Goal: Task Accomplishment & Management: Complete application form

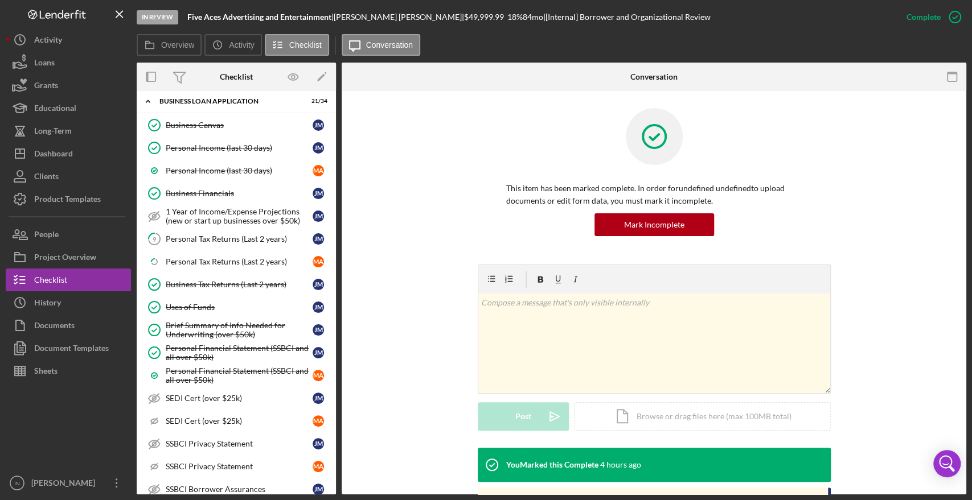
scroll to position [578, 0]
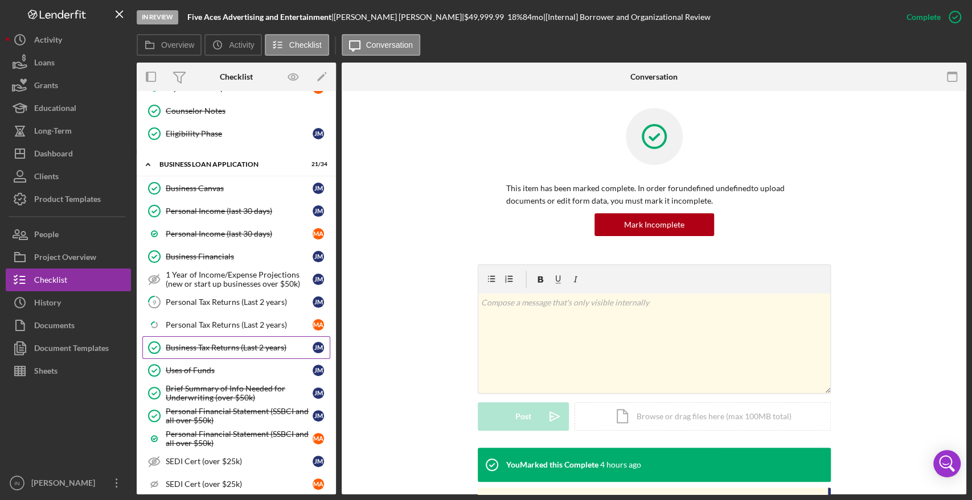
click at [225, 344] on div "Business Tax Returns (Last 2 years)" at bounding box center [239, 347] width 147 height 9
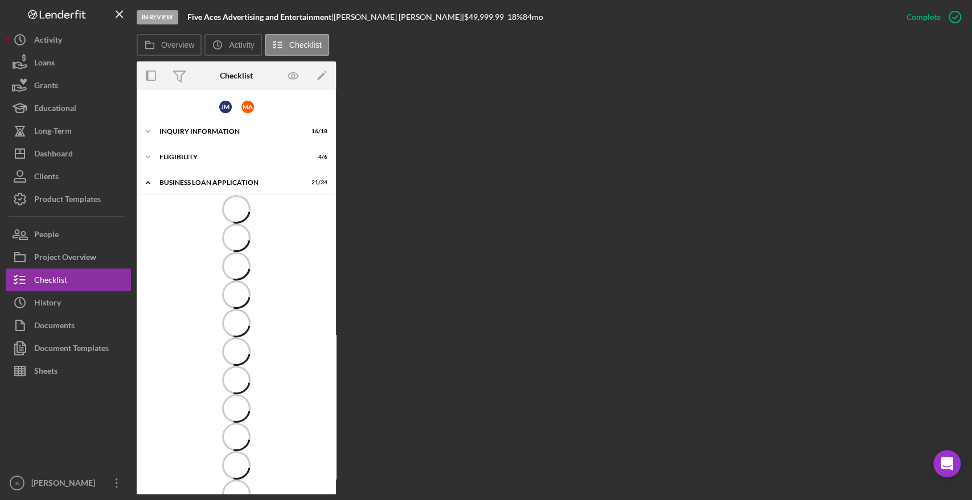
scroll to position [72, 0]
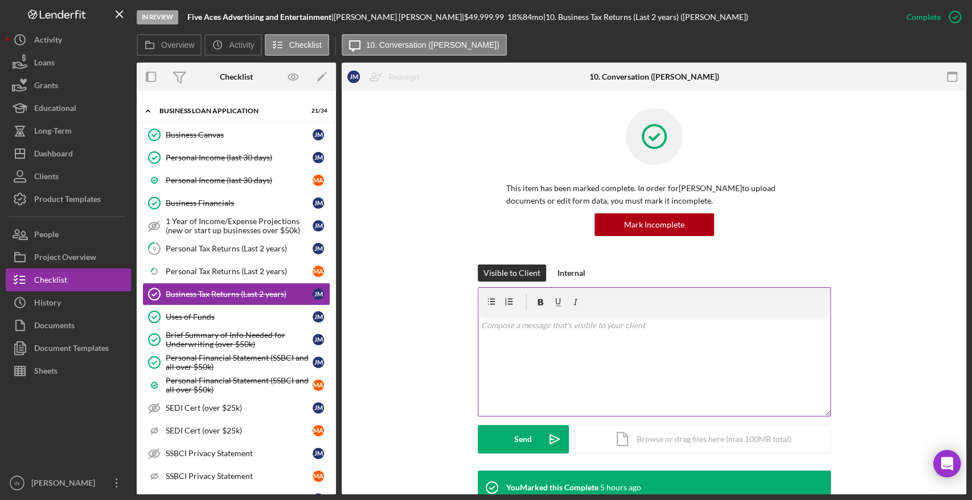
scroll to position [126, 0]
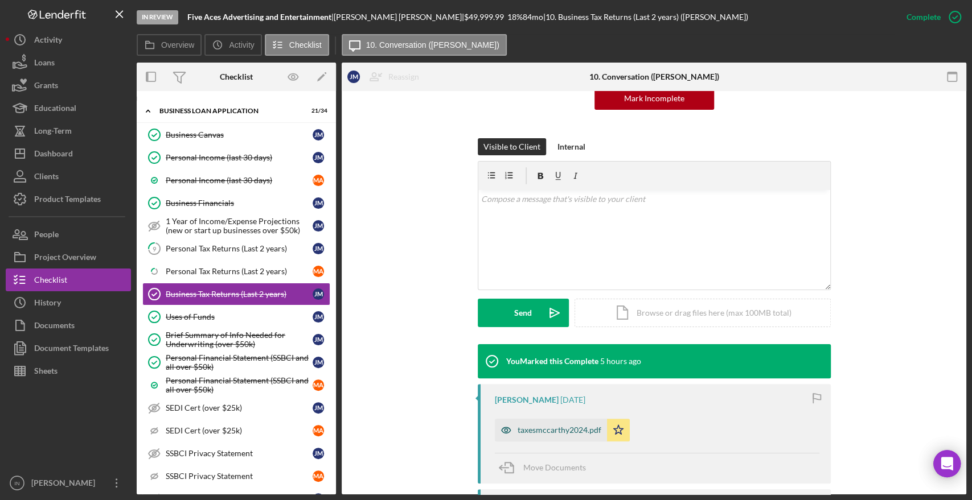
click at [557, 430] on div "taxesmccarthy2024.pdf" at bounding box center [559, 430] width 84 height 9
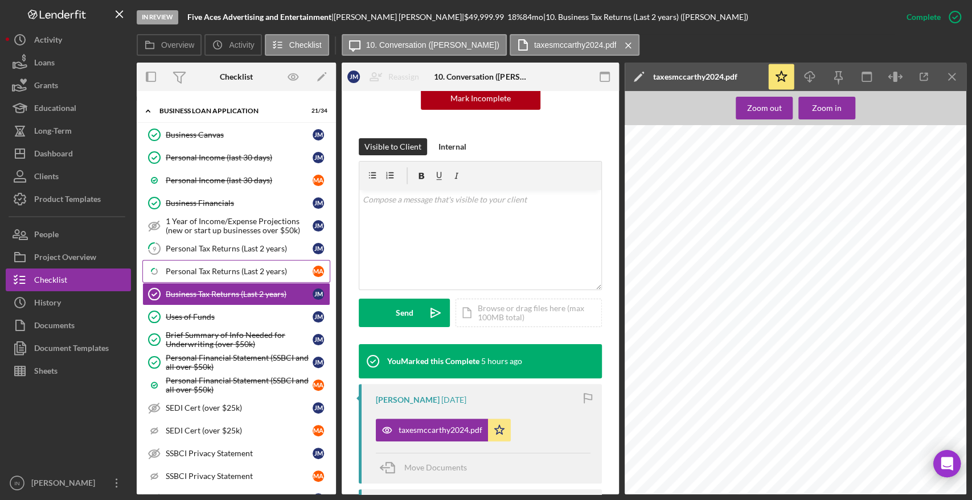
scroll to position [0, 0]
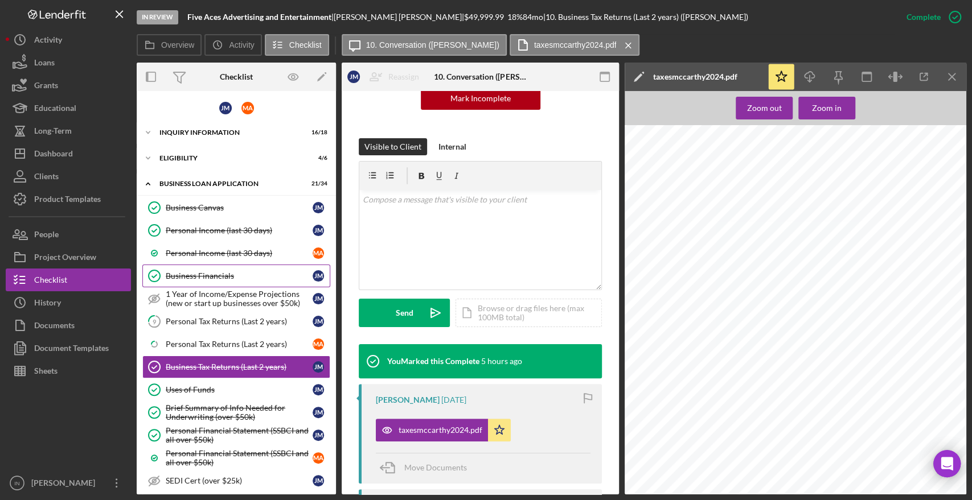
click at [219, 272] on div "Business Financials" at bounding box center [239, 276] width 147 height 9
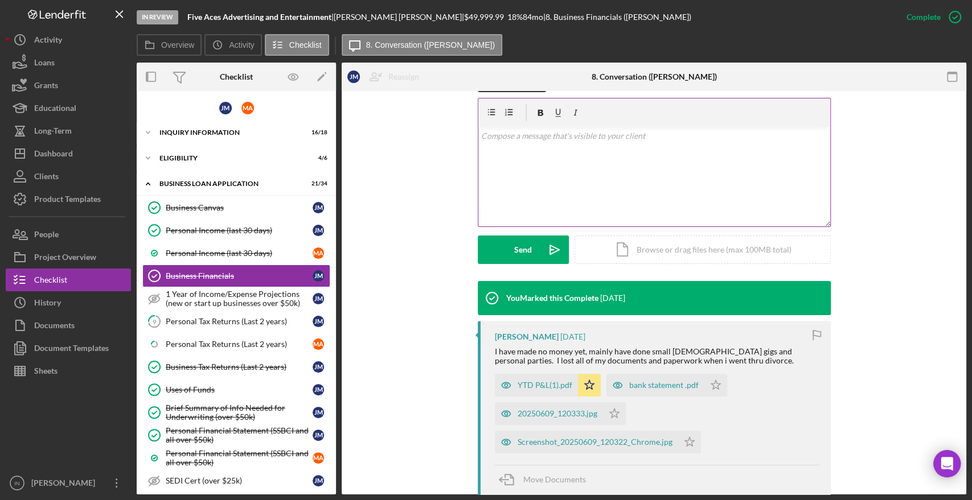
scroll to position [316, 0]
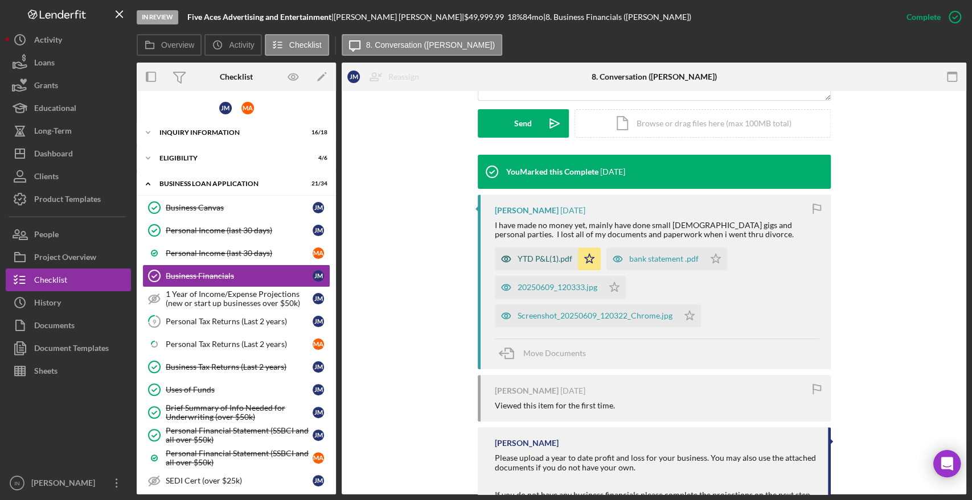
click at [536, 260] on div "YTD P&L(1).pdf" at bounding box center [544, 258] width 55 height 9
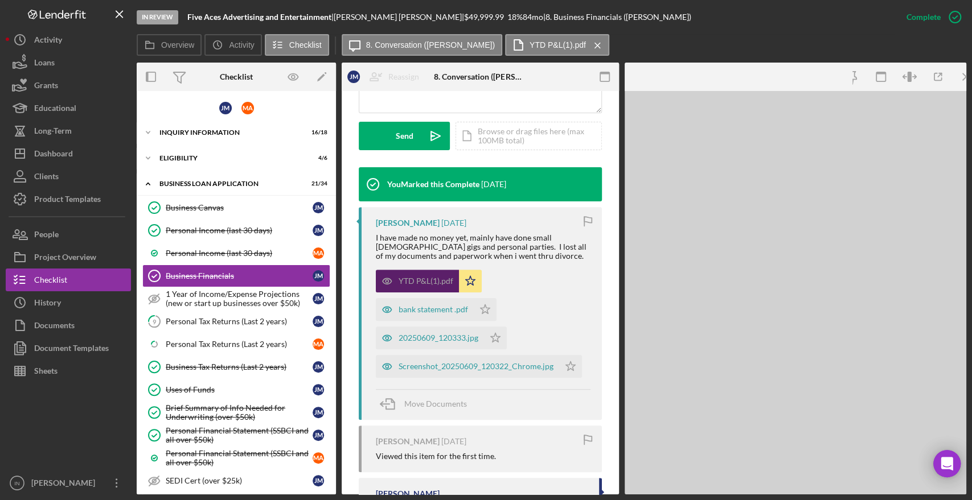
scroll to position [328, 0]
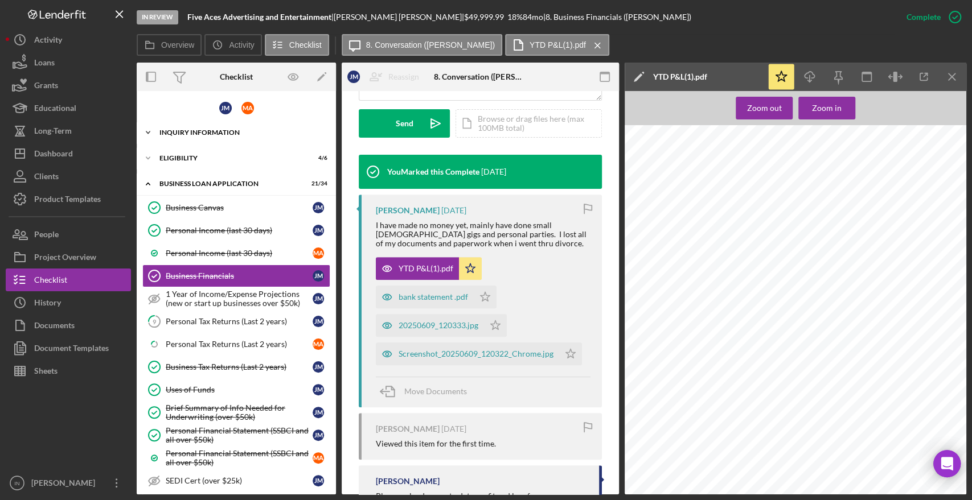
click at [216, 132] on div "INQUIRY INFORMATION" at bounding box center [240, 132] width 162 height 7
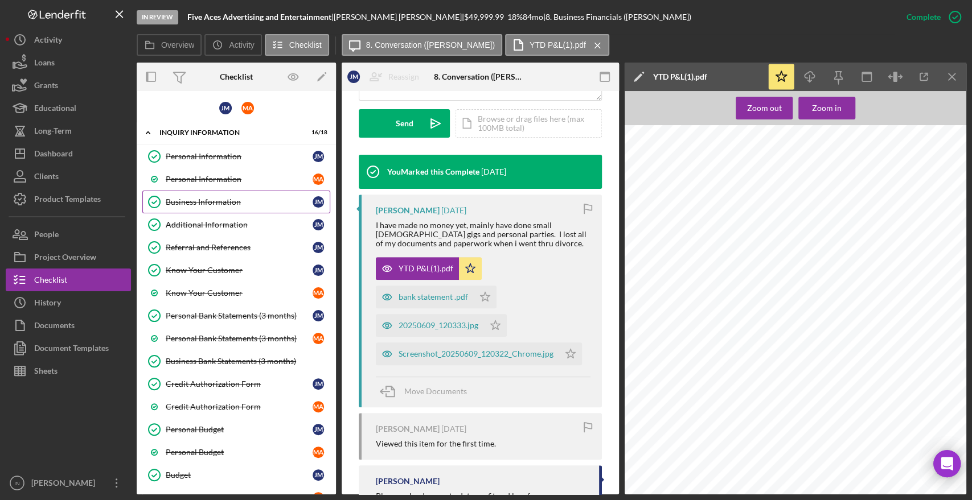
click at [237, 198] on div "Business Information" at bounding box center [239, 202] width 147 height 9
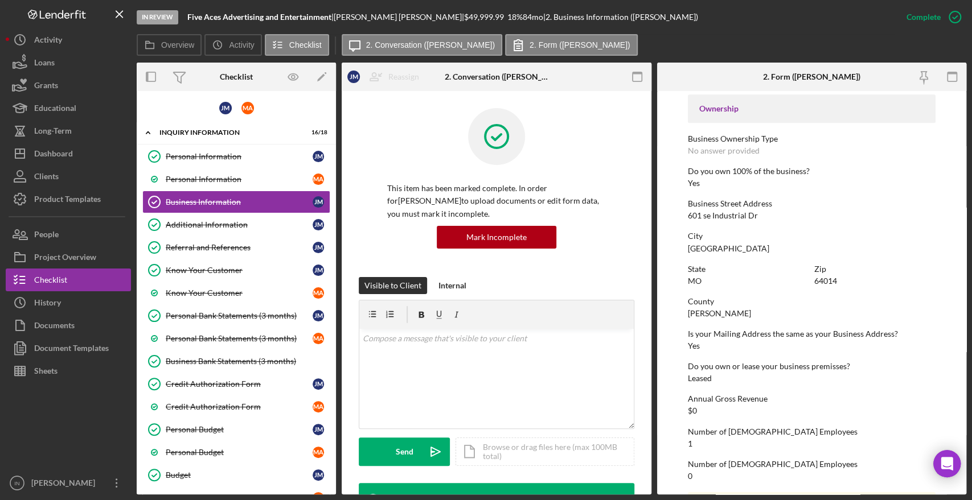
scroll to position [455, 0]
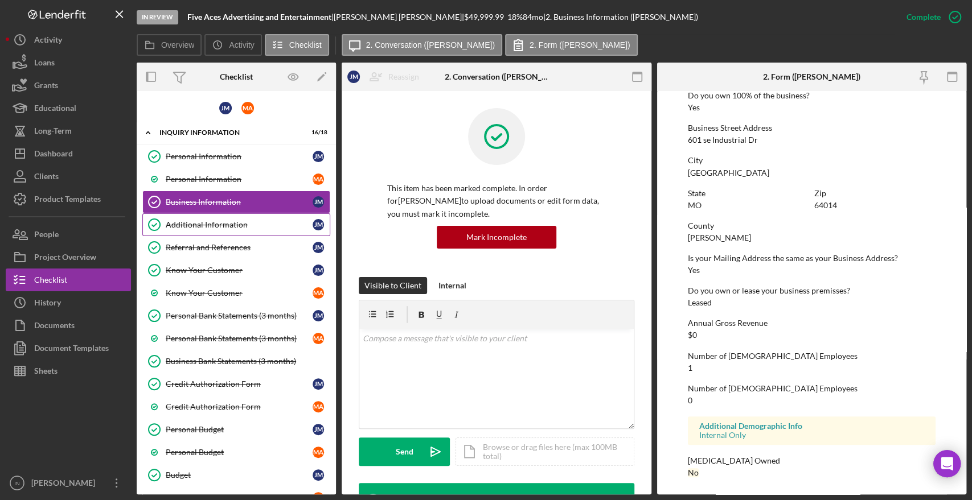
click at [214, 224] on div "Additional Information" at bounding box center [239, 224] width 147 height 9
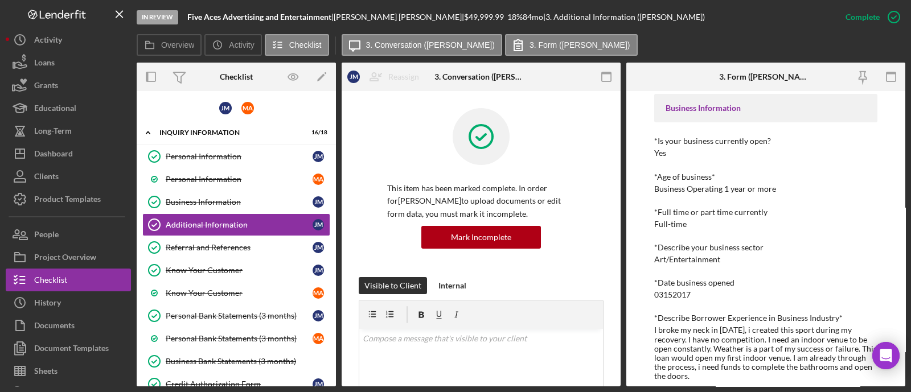
scroll to position [39, 0]
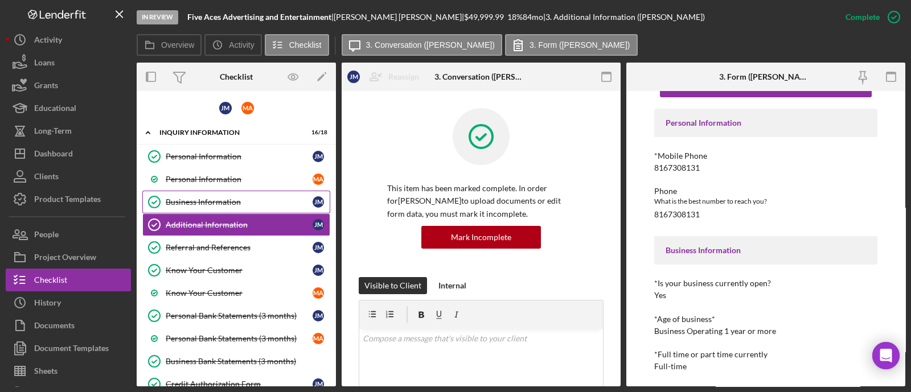
click at [219, 202] on div "Business Information" at bounding box center [239, 202] width 147 height 9
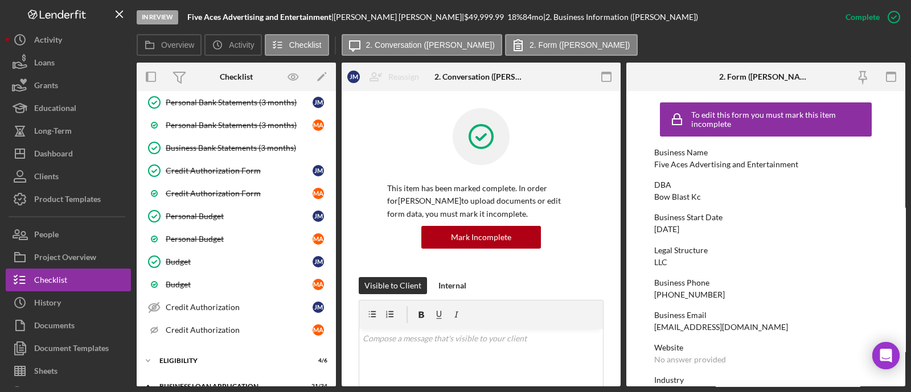
scroll to position [427, 0]
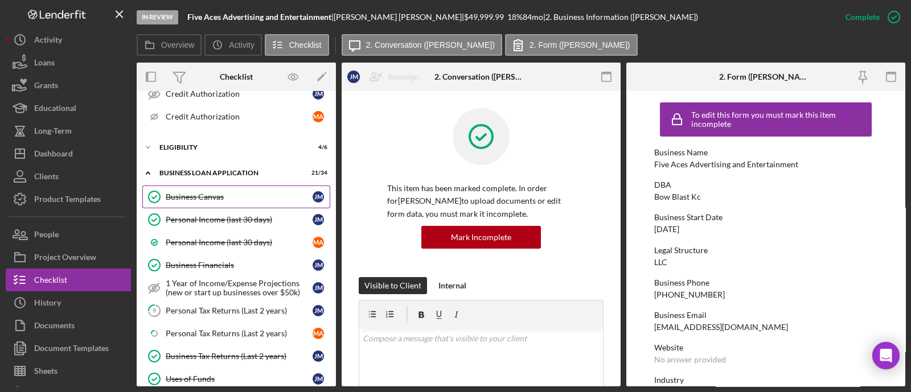
click at [213, 192] on div "Business Canvas" at bounding box center [239, 196] width 147 height 9
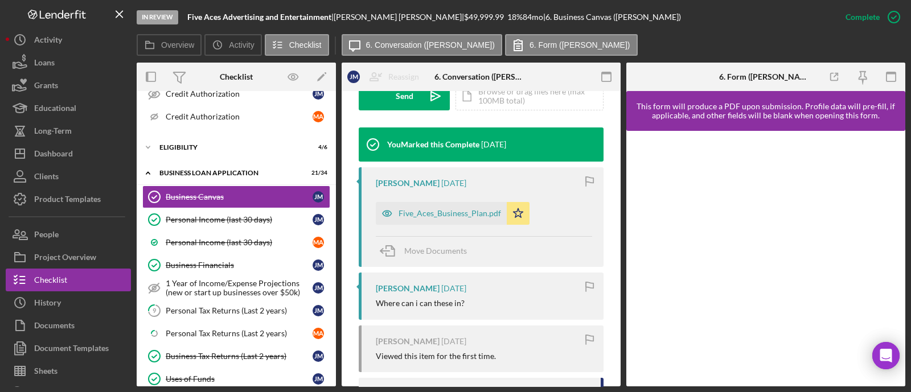
scroll to position [71, 0]
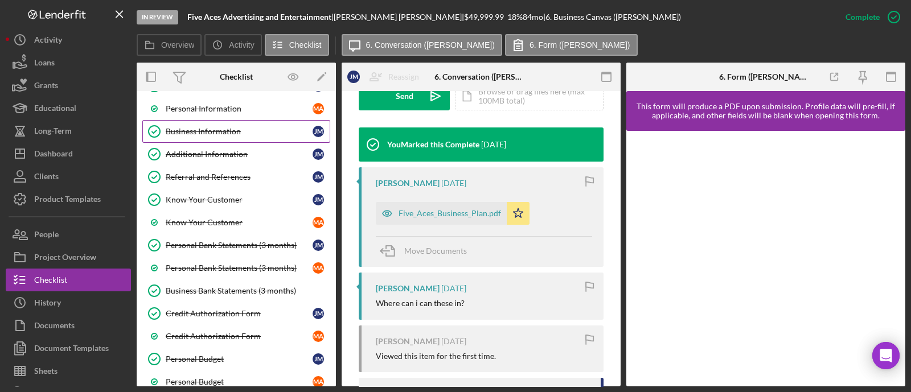
click at [219, 130] on div "Business Information" at bounding box center [239, 131] width 147 height 9
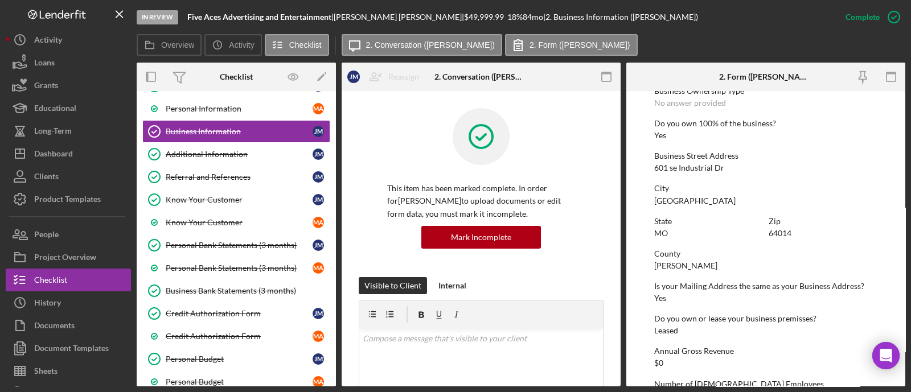
scroll to position [563, 0]
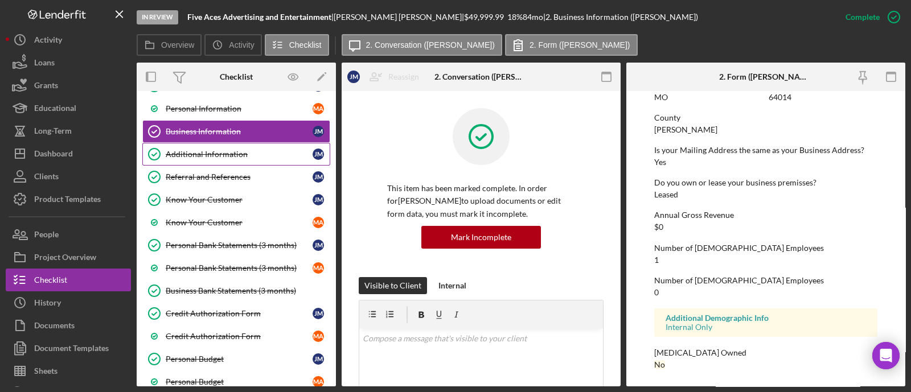
click at [205, 154] on div "Additional Information" at bounding box center [239, 154] width 147 height 9
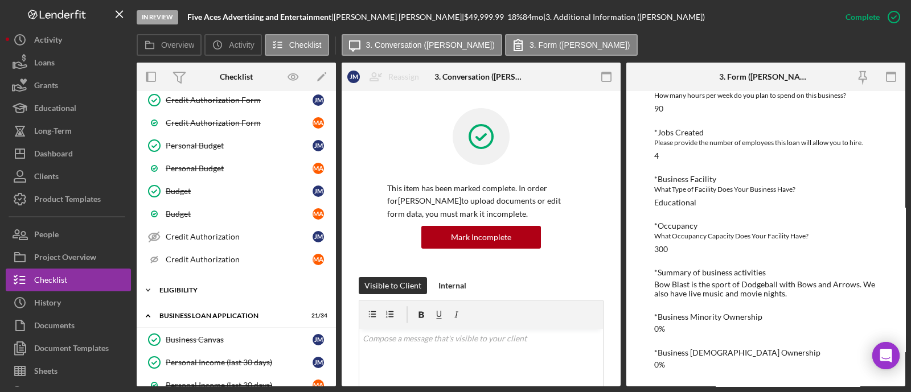
scroll to position [356, 0]
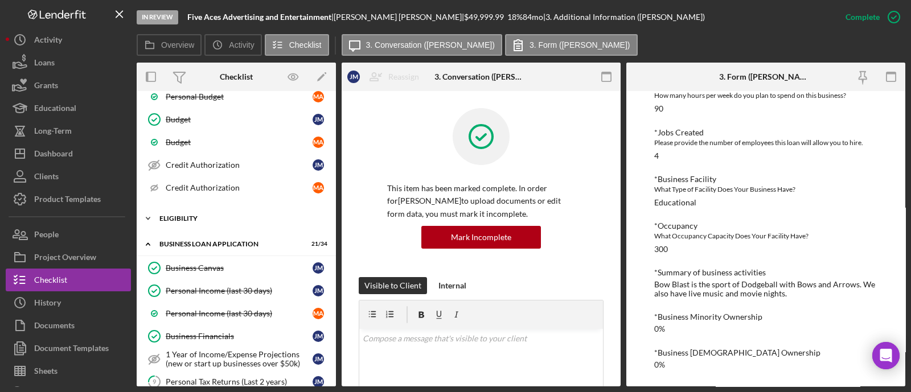
click at [208, 215] on div "ELIGIBILITY" at bounding box center [240, 218] width 162 height 7
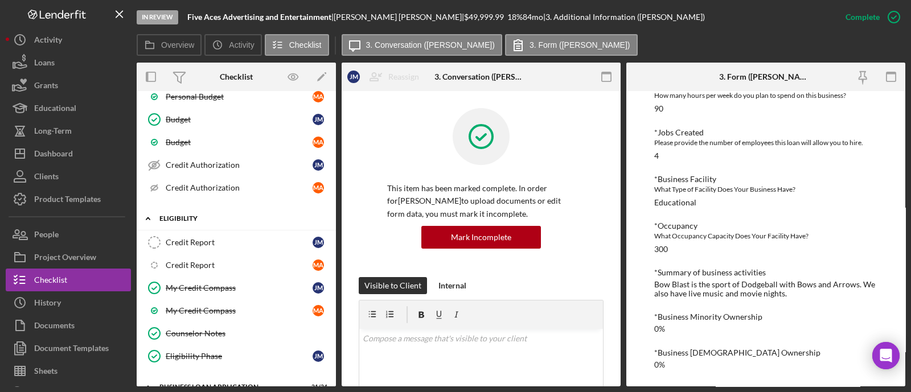
scroll to position [427, 0]
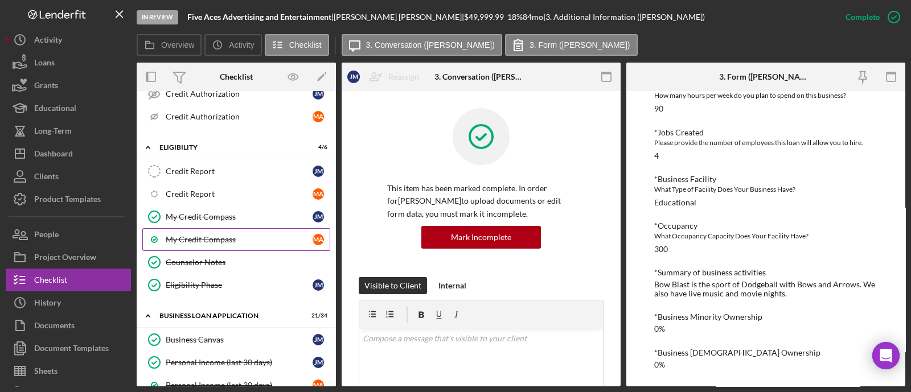
click at [248, 235] on div "My Credit Compass" at bounding box center [239, 239] width 147 height 9
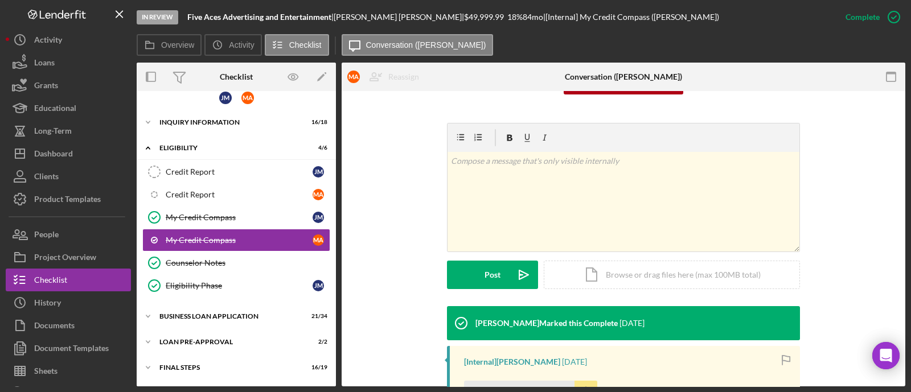
scroll to position [213, 0]
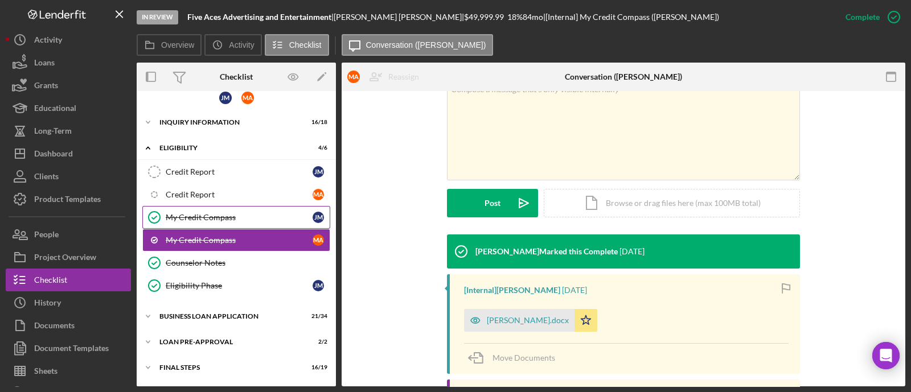
click at [224, 220] on link "My Credit Compass My Credit Compass [PERSON_NAME]" at bounding box center [236, 217] width 188 height 23
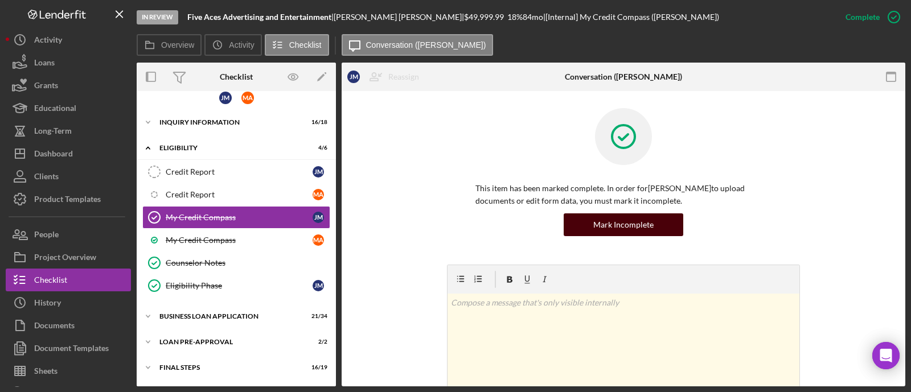
scroll to position [213, 0]
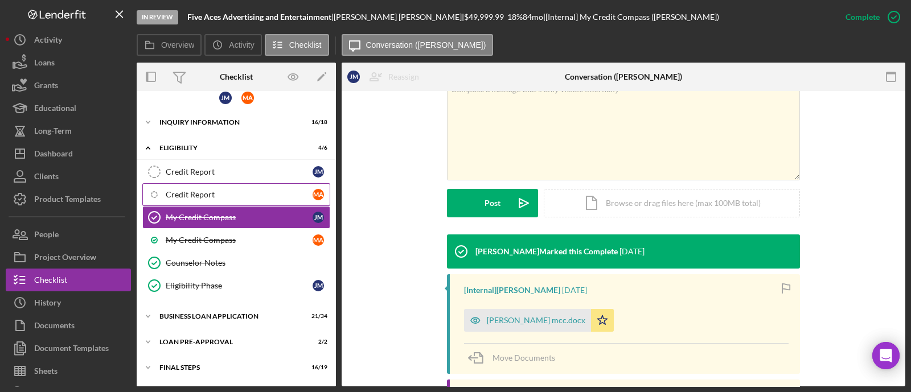
click at [229, 186] on link "Icon/Checklist Item Sub Internal Credit Report M A" at bounding box center [236, 194] width 188 height 23
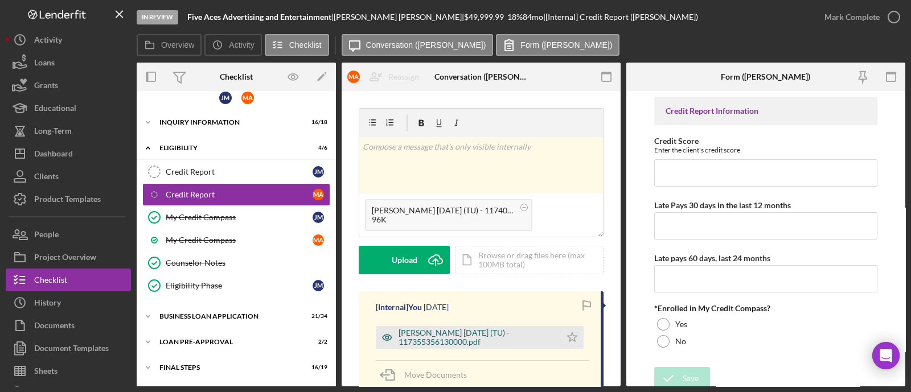
click at [442, 343] on div "[PERSON_NAME] [DATE] (TU) - 117355356130000.pdf" at bounding box center [477, 337] width 157 height 18
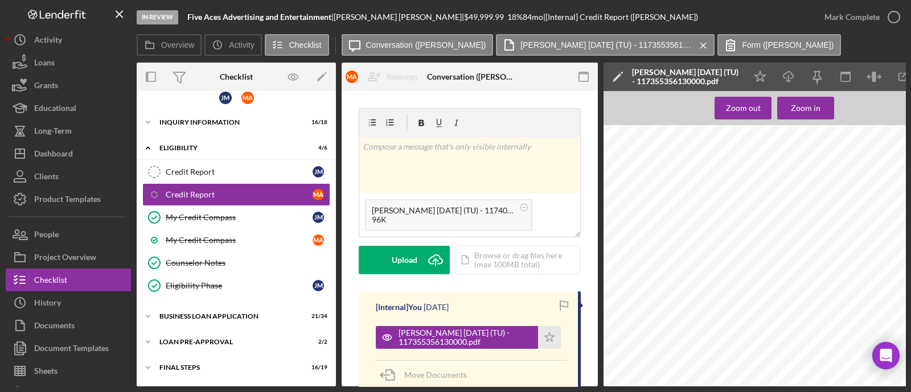
scroll to position [213, 0]
click at [521, 206] on circle at bounding box center [524, 207] width 7 height 7
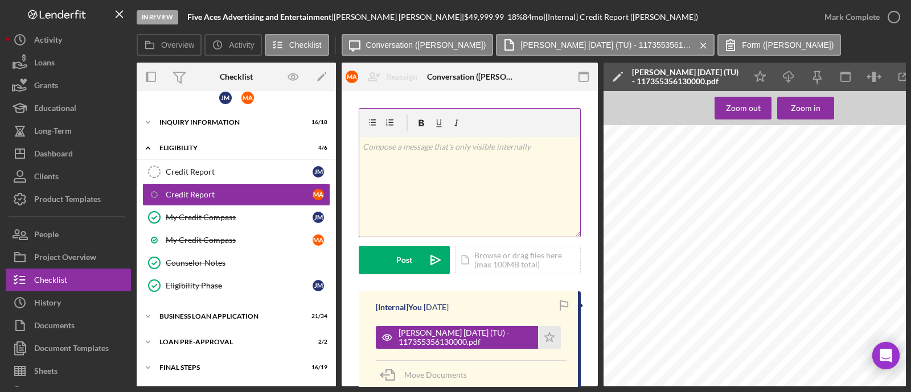
scroll to position [0, 0]
click at [211, 170] on div "Credit Report" at bounding box center [239, 171] width 147 height 9
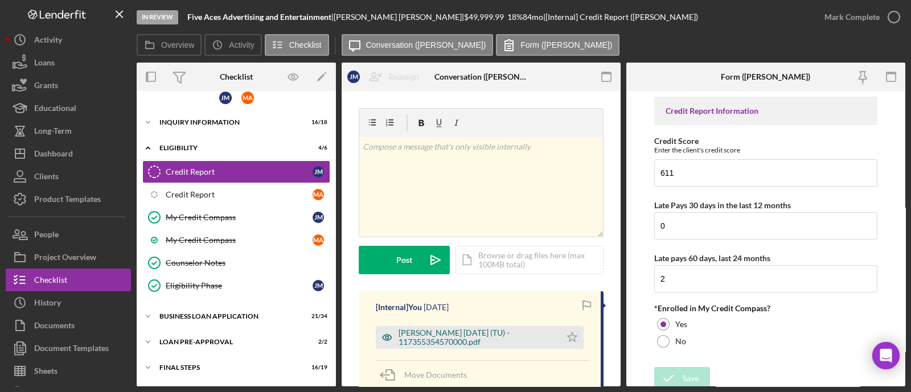
click at [461, 338] on div "[PERSON_NAME] [DATE] (TU) - 117355354570000.pdf" at bounding box center [477, 337] width 157 height 18
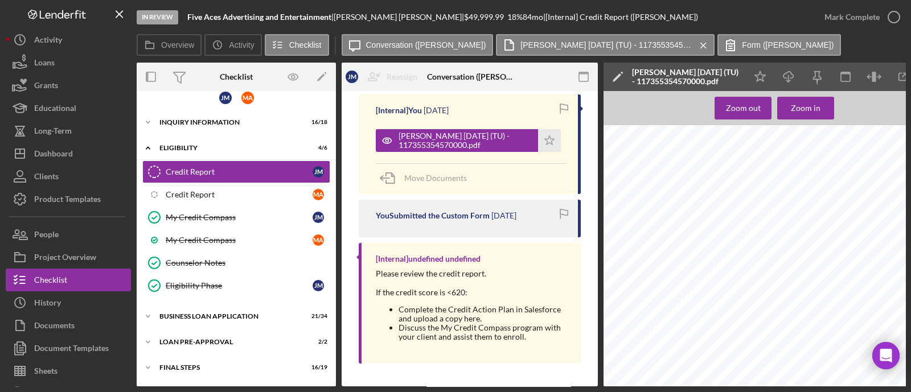
scroll to position [640, 17]
drag, startPoint x: 672, startPoint y: 383, endPoint x: 798, endPoint y: 388, distance: 125.4
click at [798, 388] on div "In Review Five Aces Advertising and Entertainment | Jason McCarthy | $49,999.99…" at bounding box center [455, 196] width 911 height 392
click at [736, 382] on div "Credco Instant Merge Credit Report Add or Upgrade Product Ref#: 1-17355-35457-0…" at bounding box center [774, 255] width 342 height 261
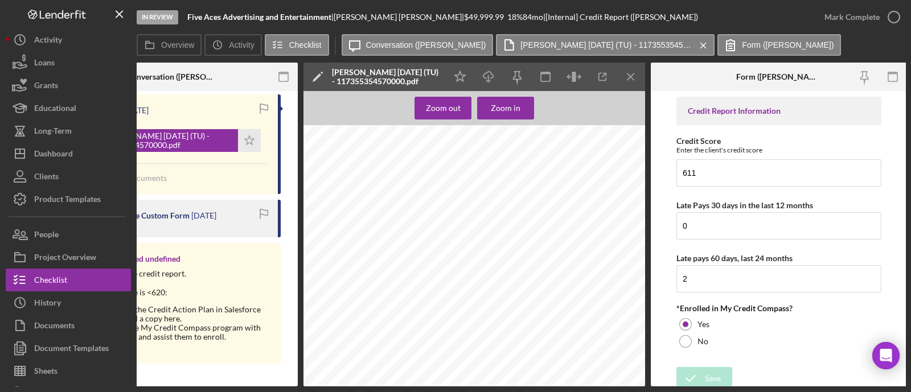
scroll to position [0, 302]
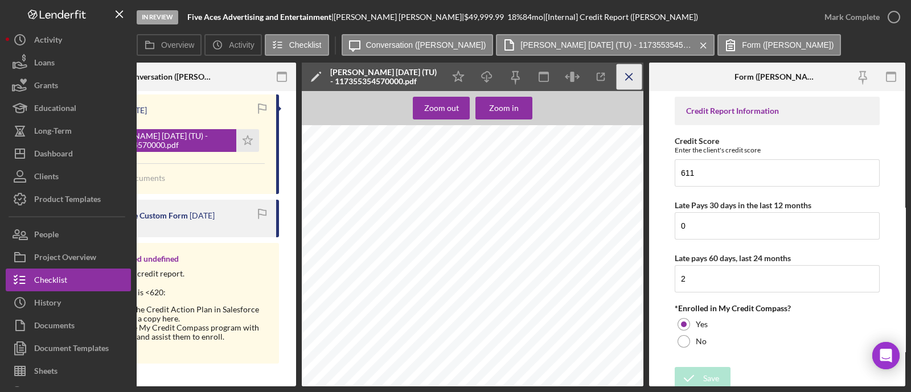
click at [634, 74] on icon "Icon/Menu Close" at bounding box center [630, 77] width 26 height 26
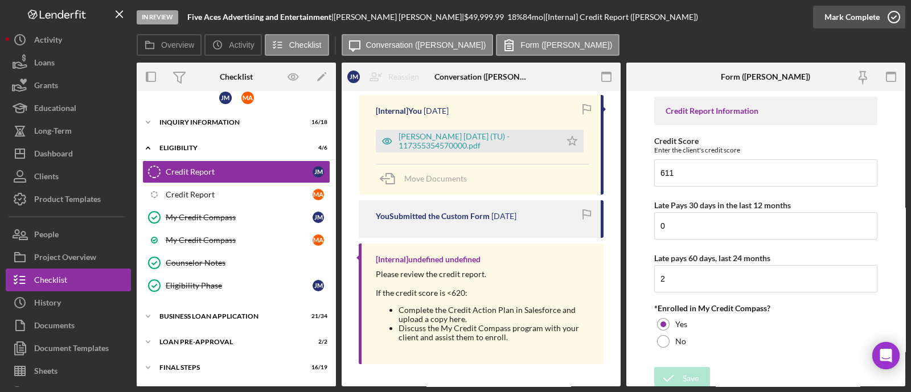
click at [845, 13] on div "Mark Complete" at bounding box center [851, 17] width 55 height 23
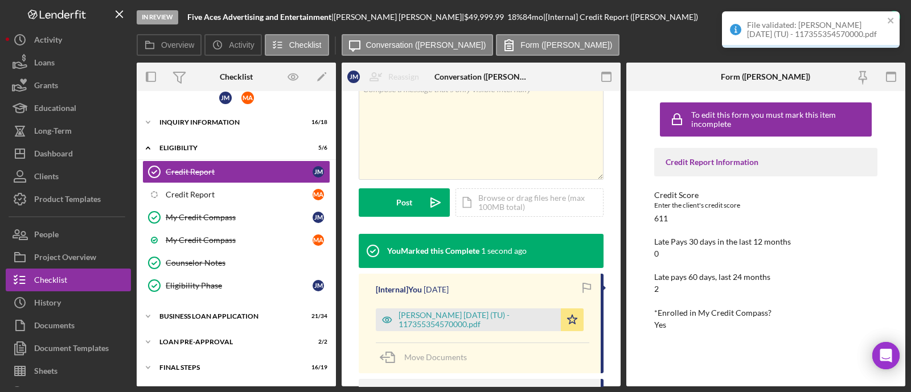
scroll to position [155, 0]
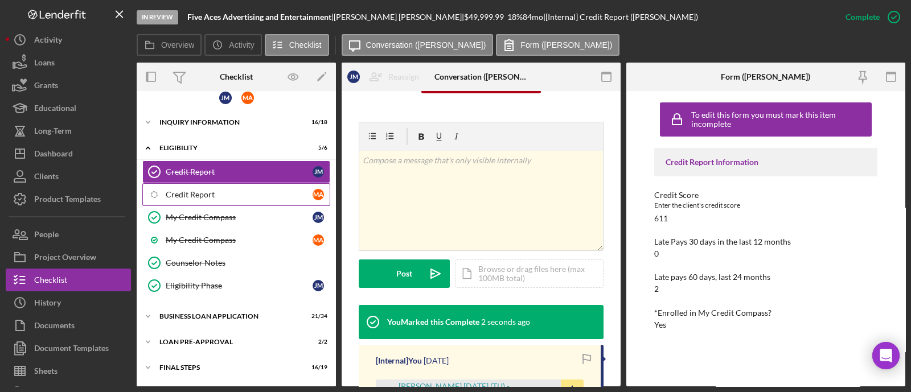
drag, startPoint x: 186, startPoint y: 194, endPoint x: 250, endPoint y: 195, distance: 63.8
click at [187, 194] on div "Credit Report" at bounding box center [239, 194] width 147 height 9
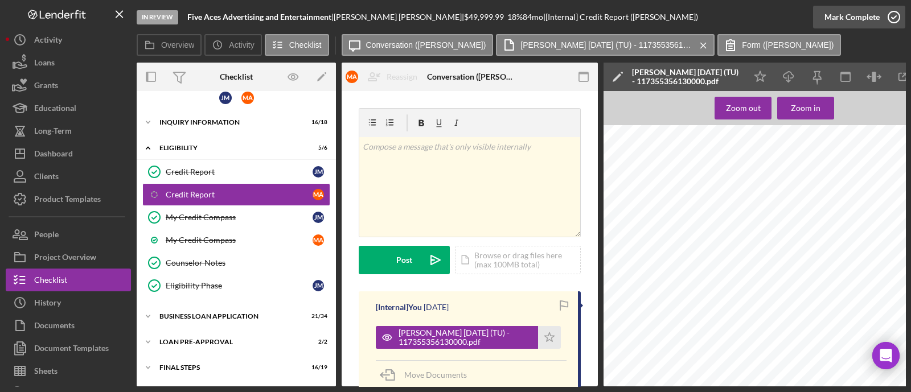
click at [875, 16] on div "Mark Complete" at bounding box center [851, 17] width 55 height 23
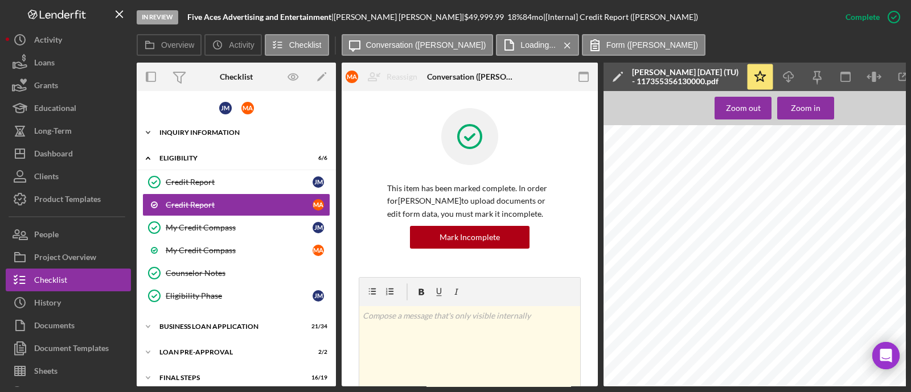
click at [259, 135] on div "Icon/Expander INQUIRY INFORMATION 16 / 18" at bounding box center [236, 132] width 199 height 23
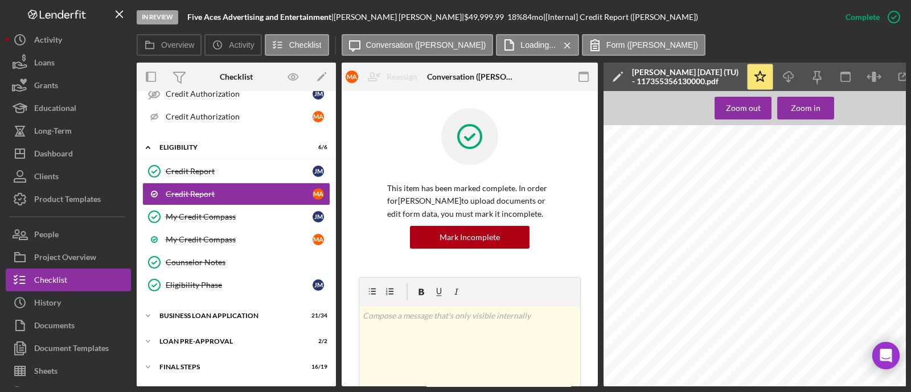
scroll to position [449, 0]
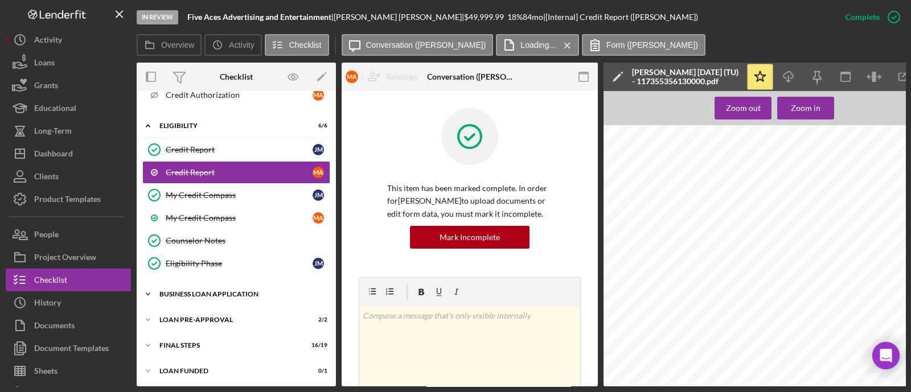
click at [247, 283] on div "Icon/Expander BUSINESS LOAN APPLICATION 21 / 34" at bounding box center [236, 294] width 199 height 23
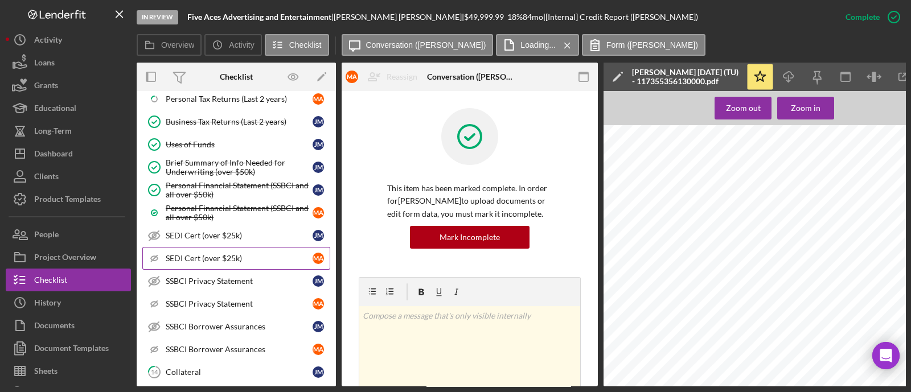
scroll to position [1018, 0]
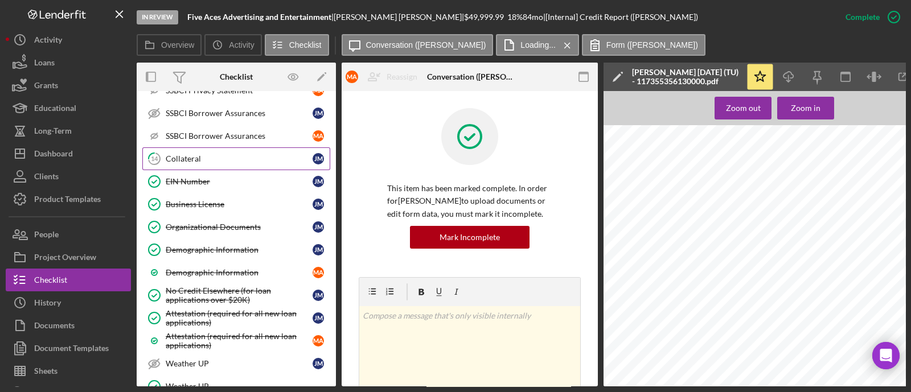
click at [190, 147] on link "14 Collateral [PERSON_NAME]" at bounding box center [236, 158] width 188 height 23
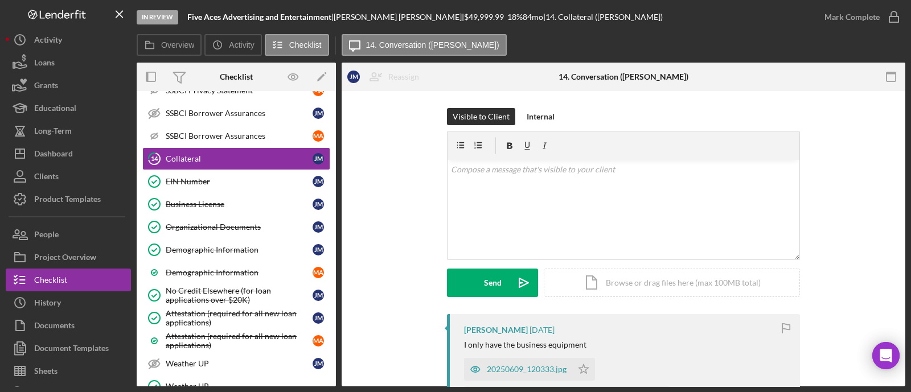
scroll to position [1219, 0]
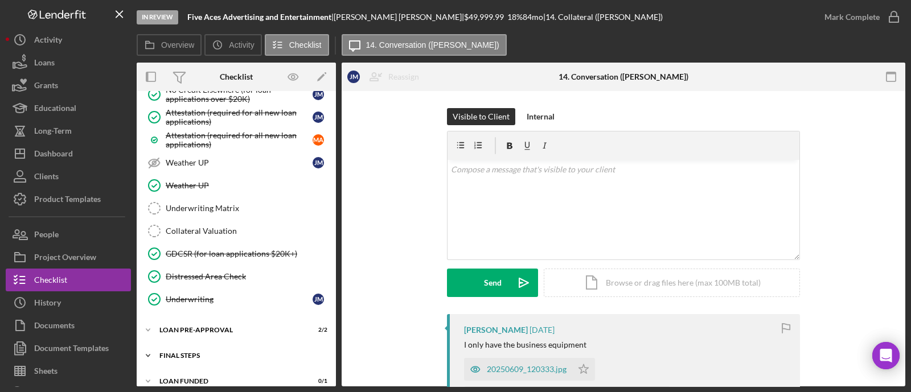
click at [245, 352] on div "FINAL STEPS" at bounding box center [240, 355] width 162 height 7
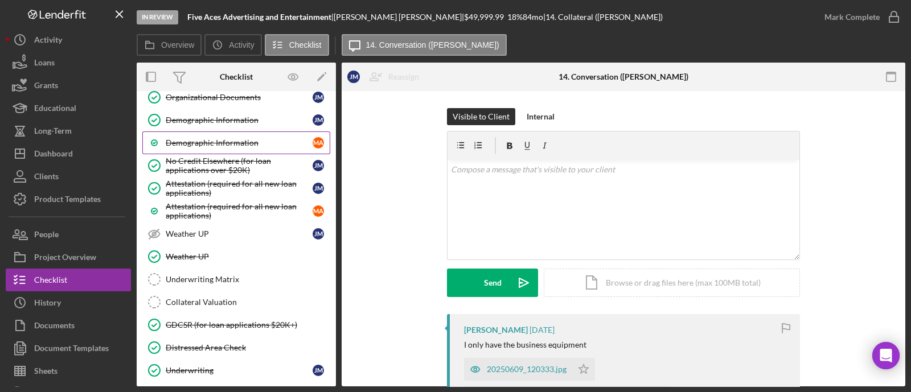
click at [210, 138] on div "Demographic Information" at bounding box center [239, 142] width 147 height 9
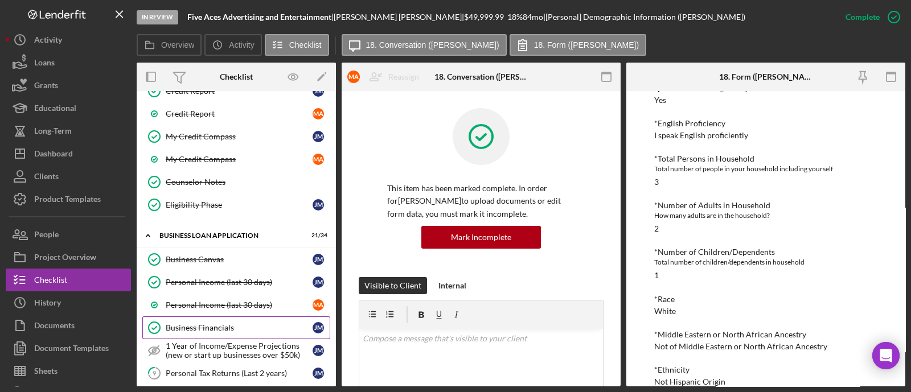
scroll to position [436, 0]
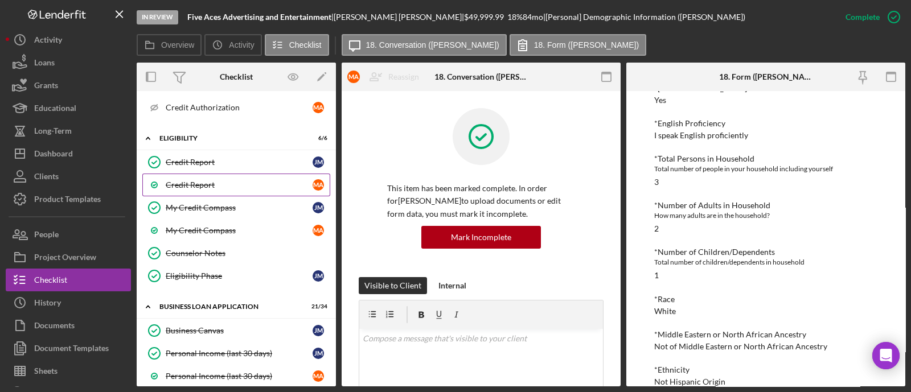
click at [228, 182] on div "Credit Report" at bounding box center [239, 184] width 147 height 9
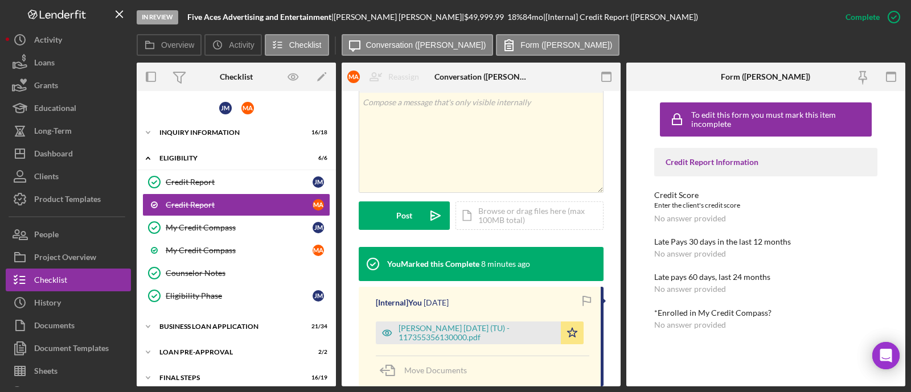
scroll to position [284, 0]
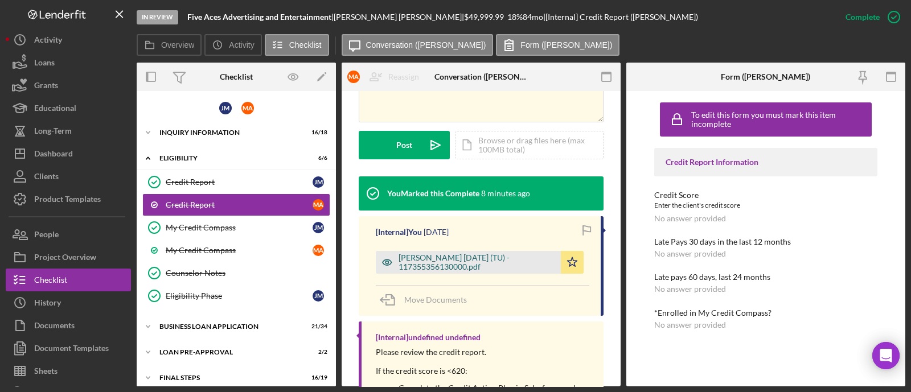
click at [498, 263] on div "[PERSON_NAME] [DATE] (TU) - 117355356130000.pdf" at bounding box center [477, 262] width 157 height 18
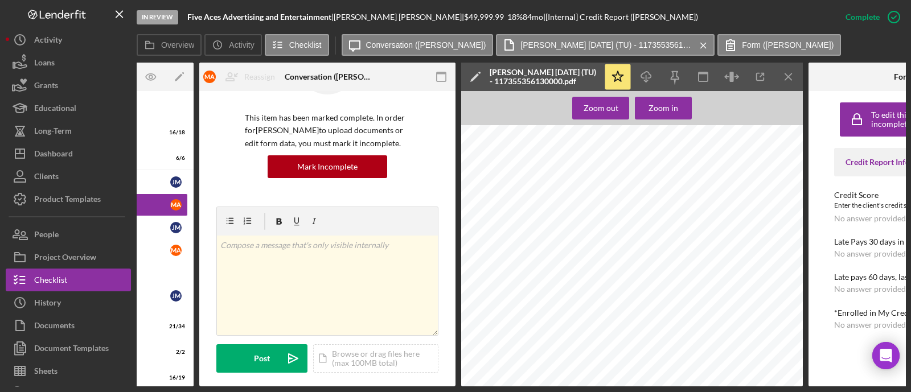
scroll to position [0, 142]
click at [791, 71] on icon "Icon/Menu Close" at bounding box center [790, 77] width 26 height 26
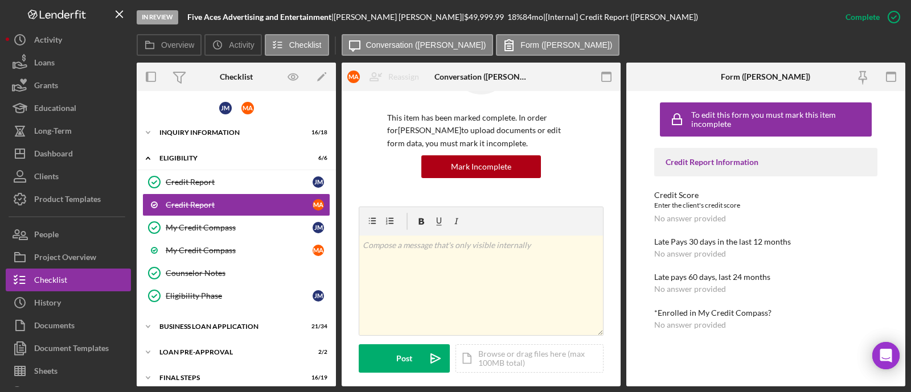
scroll to position [0, 0]
click at [866, 18] on div "Mark Incomplete" at bounding box center [849, 17] width 61 height 23
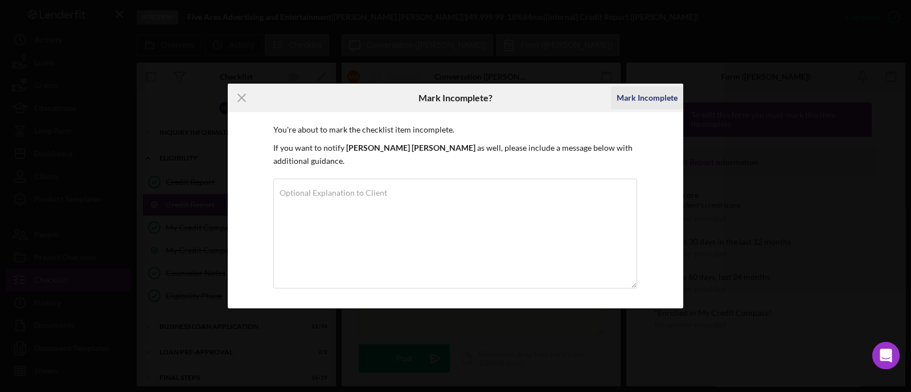
click at [656, 103] on div "Mark Incomplete" at bounding box center [647, 98] width 61 height 23
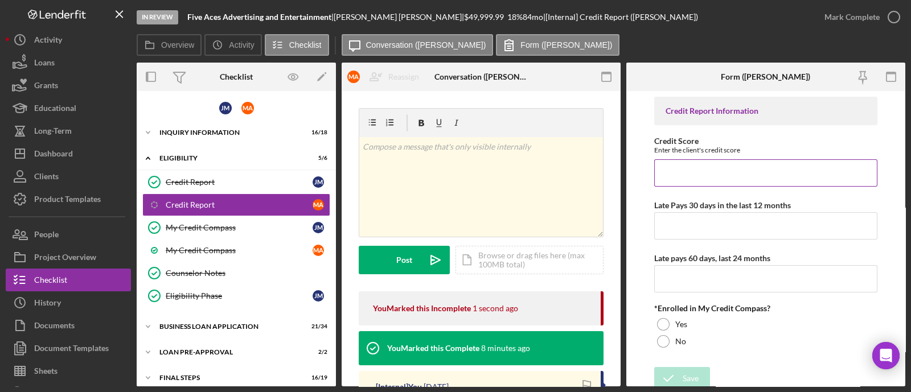
click at [695, 166] on input "Credit Score" at bounding box center [765, 172] width 223 height 27
type input "527"
click at [690, 223] on input "Late Pays 30 days in the last 12 months" at bounding box center [765, 225] width 223 height 27
click at [737, 229] on input "Late Pays 30 days in the last 12 months" at bounding box center [765, 225] width 223 height 27
type input "2"
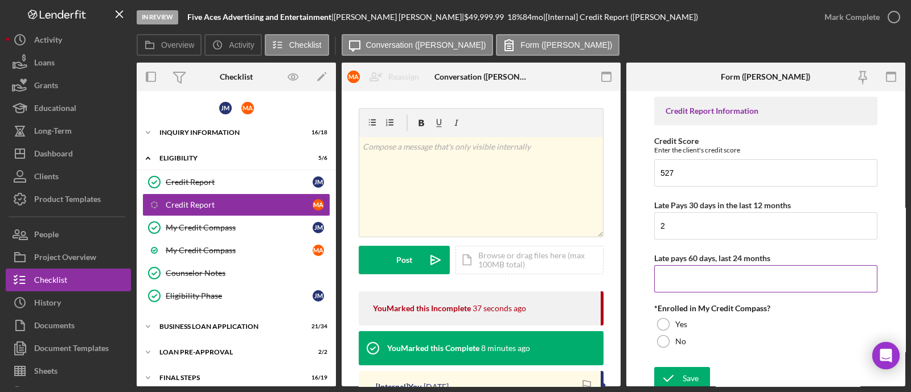
click at [746, 285] on input "Late pays 60 days, last 24 months" at bounding box center [765, 278] width 223 height 27
type input "3"
click at [680, 320] on label "Yes" at bounding box center [681, 324] width 12 height 9
click at [673, 371] on icon "submit" at bounding box center [668, 378] width 28 height 28
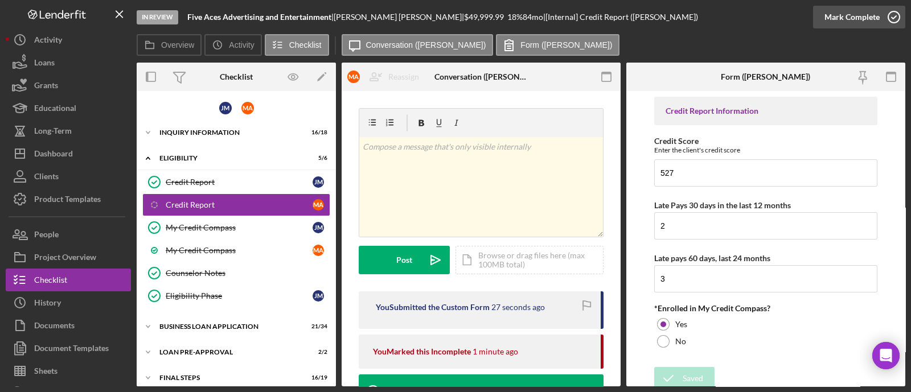
click at [882, 18] on icon "button" at bounding box center [894, 17] width 28 height 28
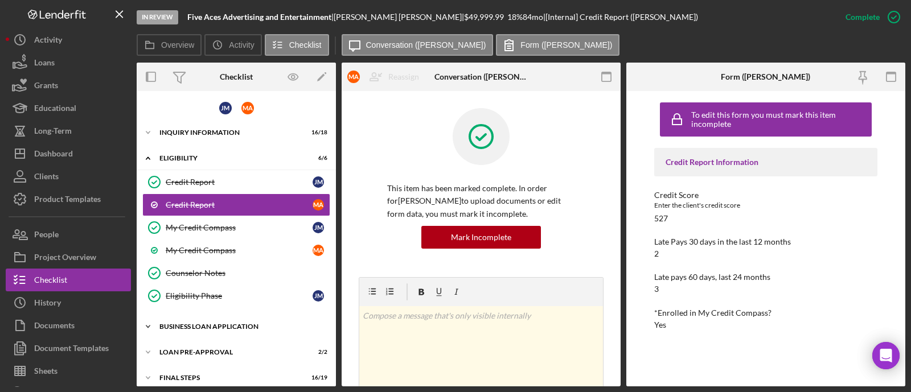
scroll to position [32, 0]
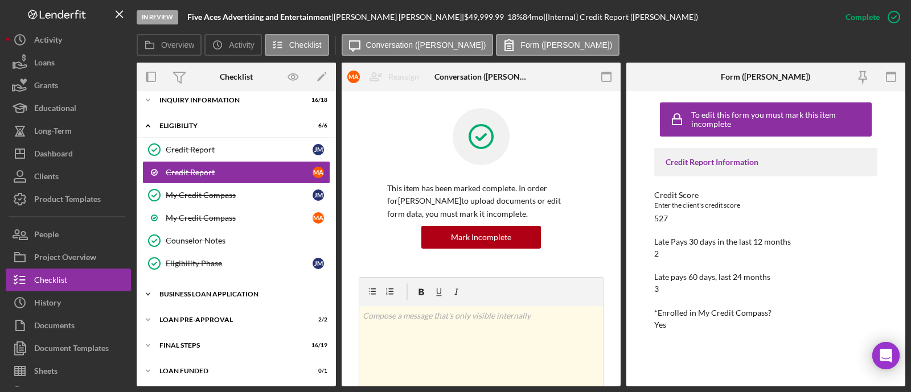
click at [253, 291] on div "BUSINESS LOAN APPLICATION" at bounding box center [240, 294] width 162 height 7
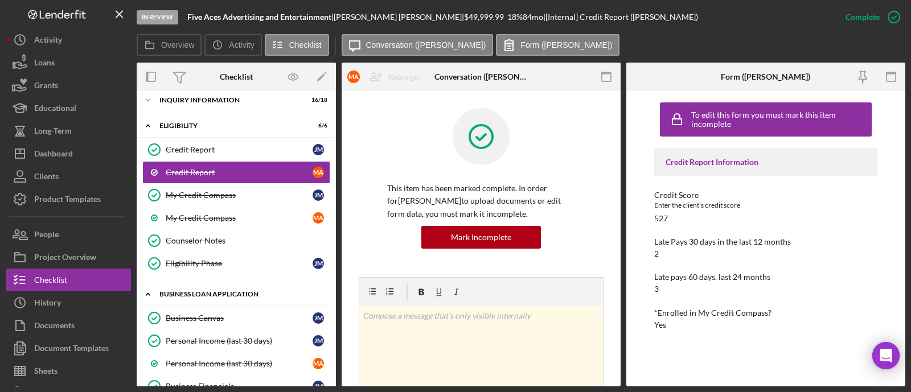
scroll to position [246, 0]
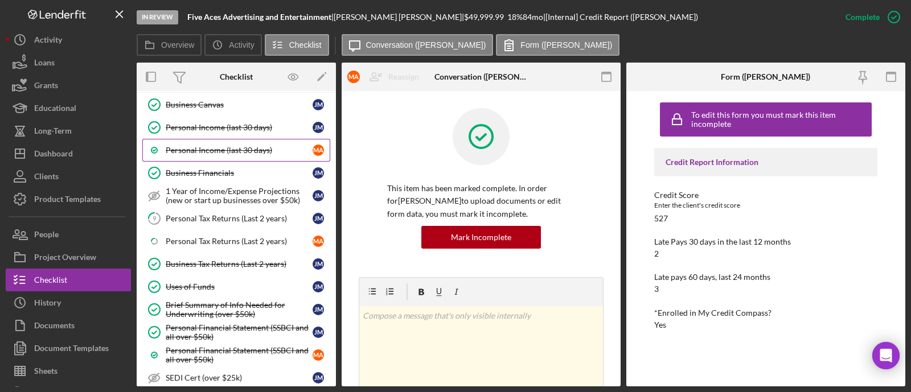
click at [219, 153] on link "Personal Income (last 30 days) M A" at bounding box center [236, 150] width 188 height 23
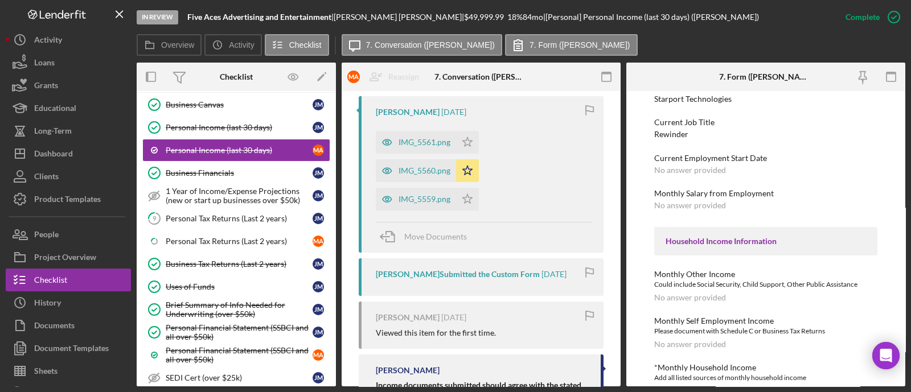
scroll to position [72, 0]
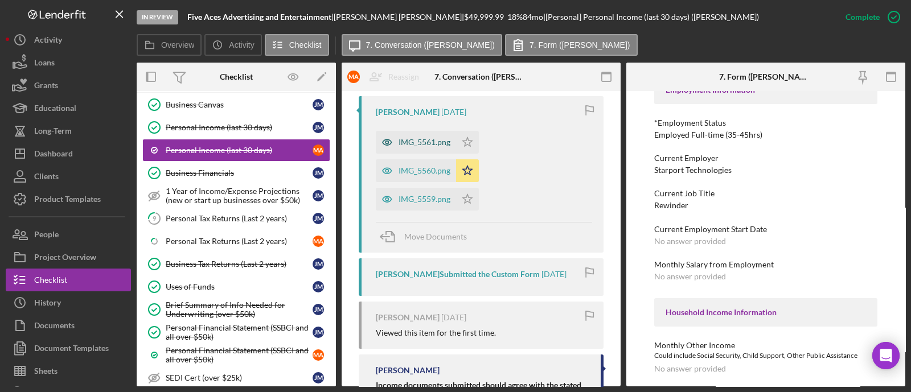
click at [423, 138] on div "IMG_5561.png" at bounding box center [425, 142] width 52 height 9
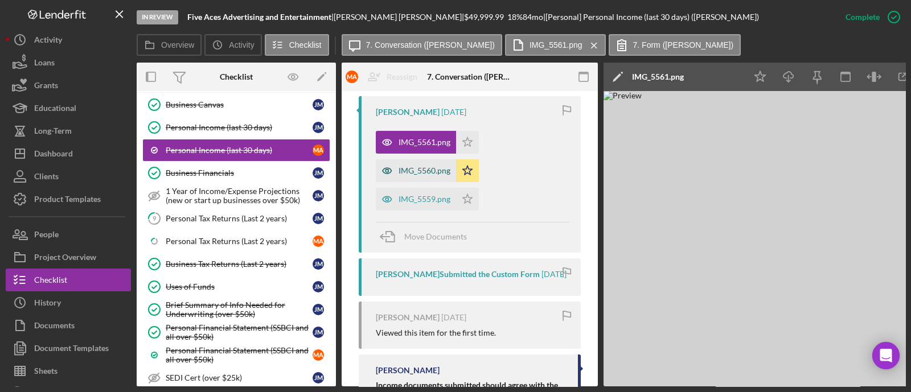
click at [416, 170] on div "IMG_5560.png" at bounding box center [425, 170] width 52 height 9
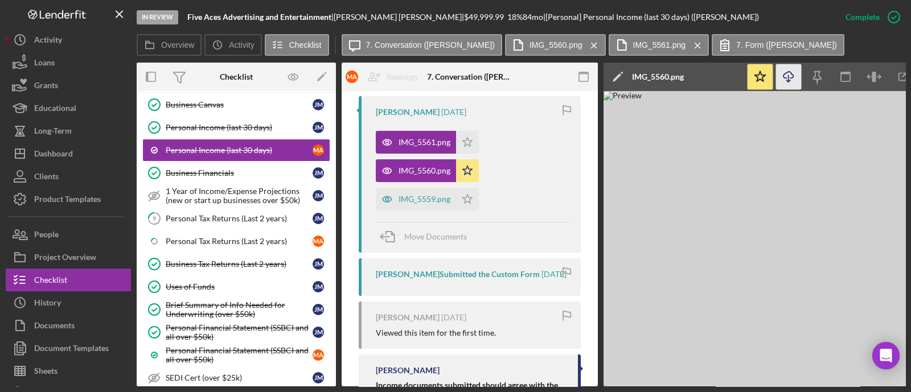
click at [784, 78] on icon "button" at bounding box center [788, 75] width 10 height 6
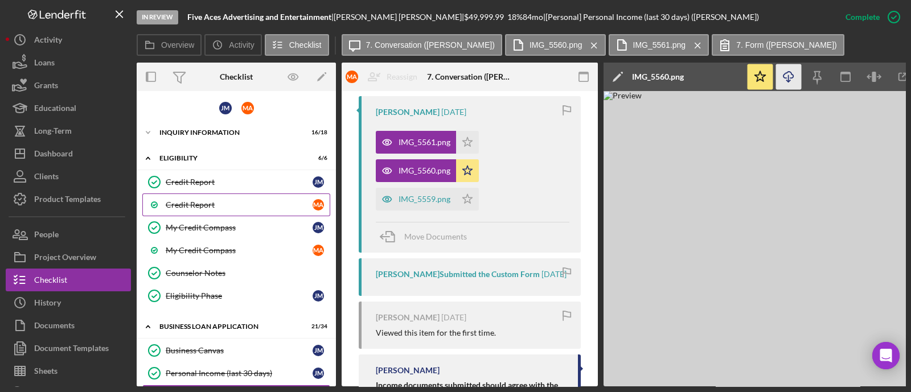
click at [217, 207] on div "Credit Report" at bounding box center [239, 204] width 147 height 9
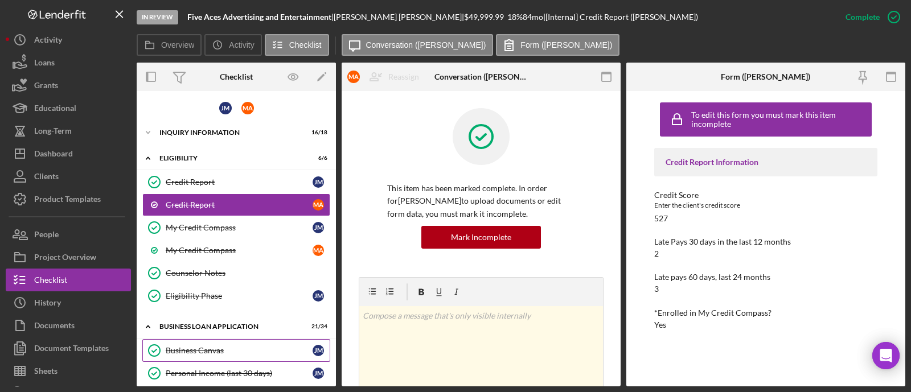
scroll to position [213, 0]
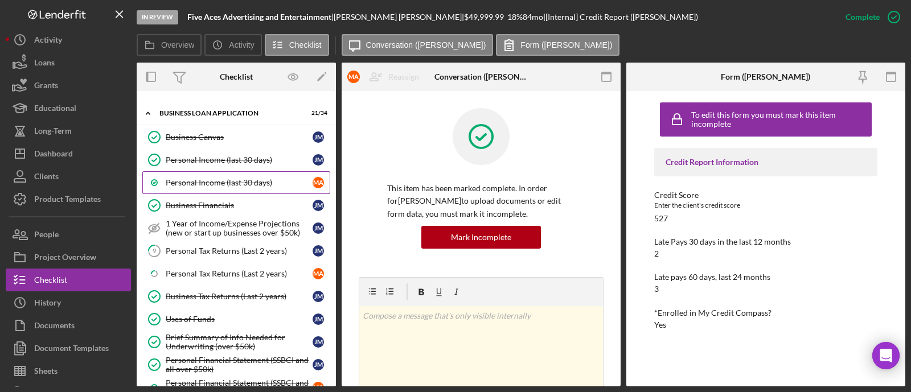
click at [228, 178] on div "Personal Income (last 30 days)" at bounding box center [239, 182] width 147 height 9
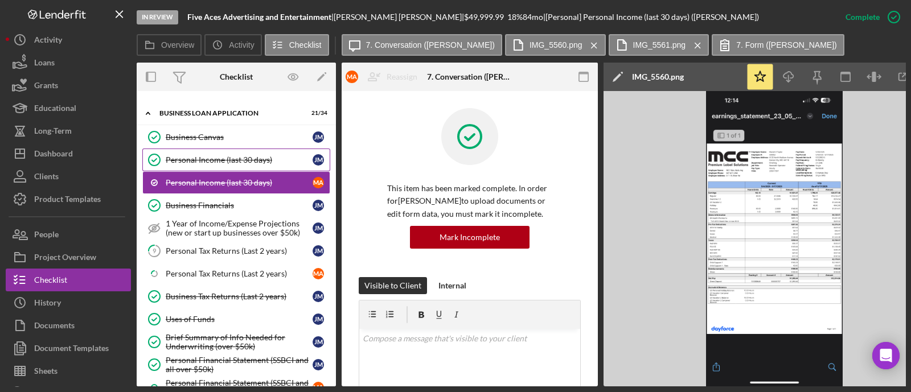
click at [230, 155] on div "Personal Income (last 30 days)" at bounding box center [239, 159] width 147 height 9
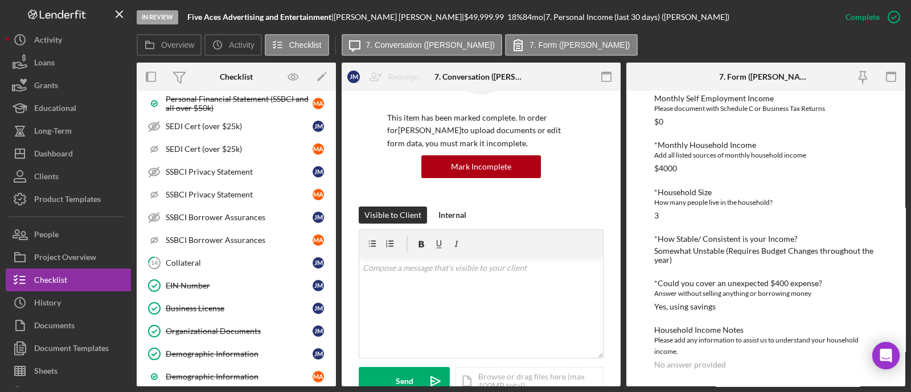
scroll to position [569, 0]
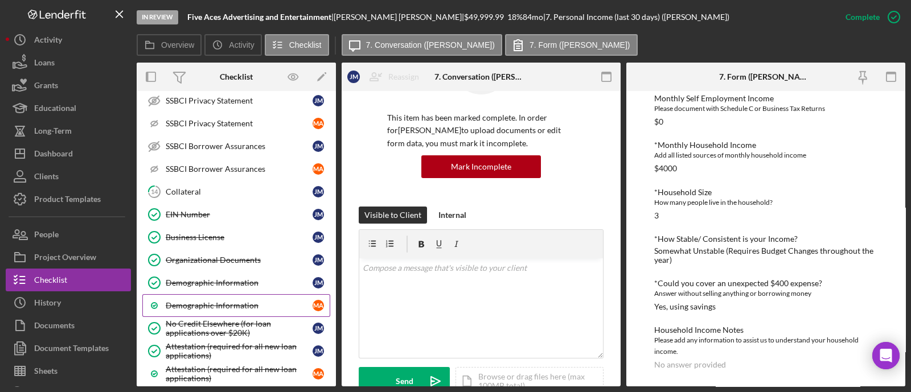
click at [223, 301] on div "Demographic Information" at bounding box center [239, 305] width 147 height 9
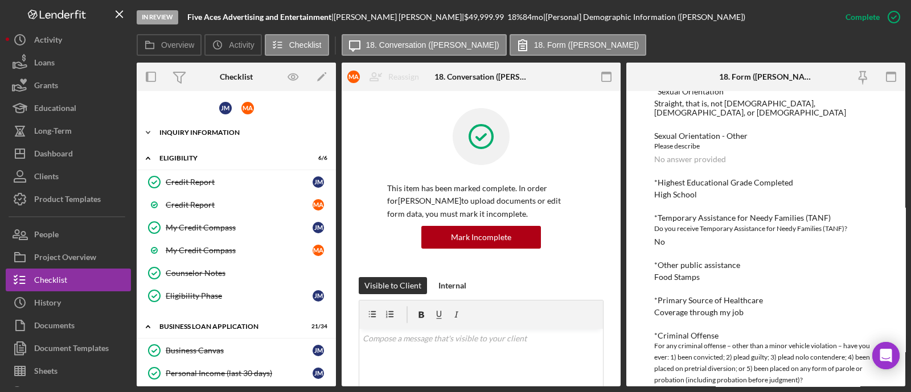
click at [217, 124] on div "Icon/Expander INQUIRY INFORMATION 16 / 18" at bounding box center [236, 132] width 199 height 23
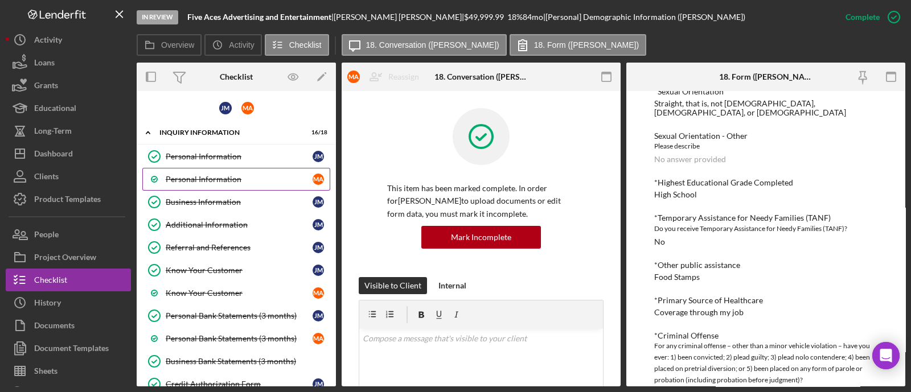
click at [229, 179] on div "Personal Information" at bounding box center [239, 179] width 147 height 9
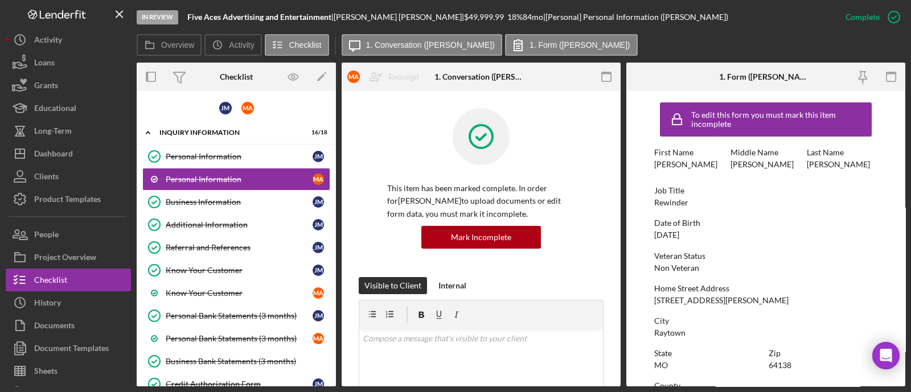
scroll to position [236, 0]
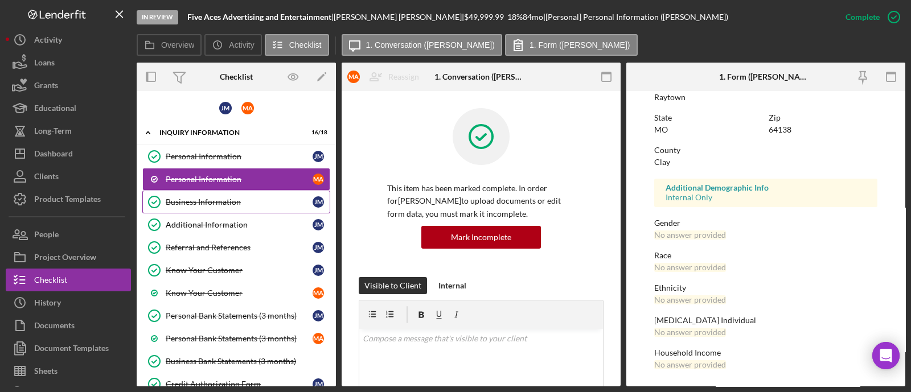
click at [212, 203] on div "Business Information" at bounding box center [239, 202] width 147 height 9
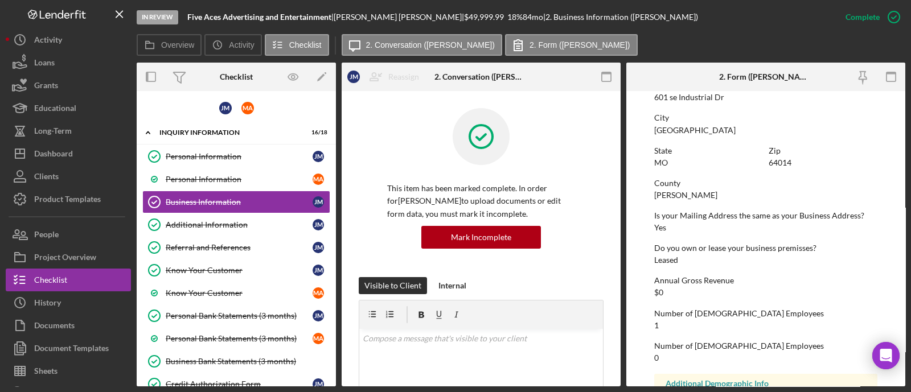
scroll to position [563, 0]
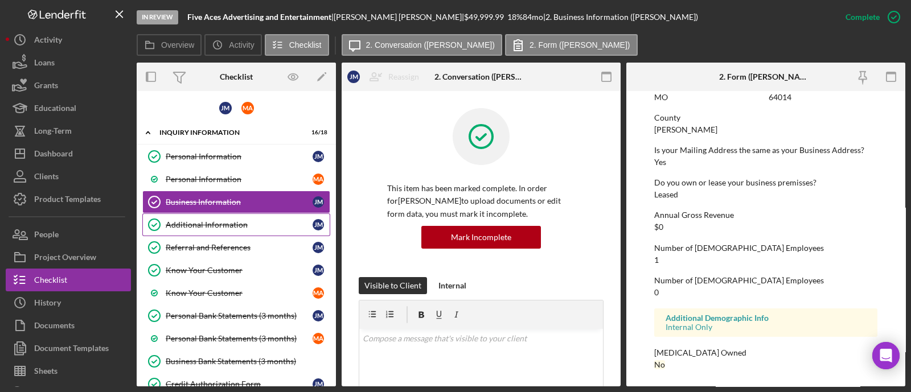
click at [183, 229] on link "Additional Information Additional Information [PERSON_NAME]" at bounding box center [236, 224] width 188 height 23
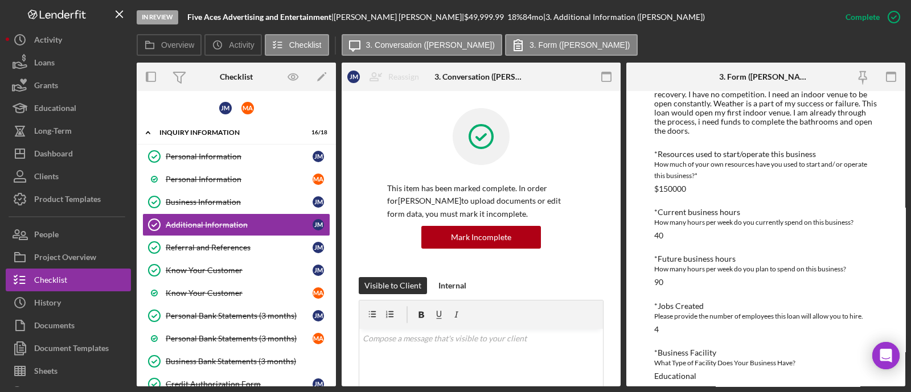
scroll to position [284, 0]
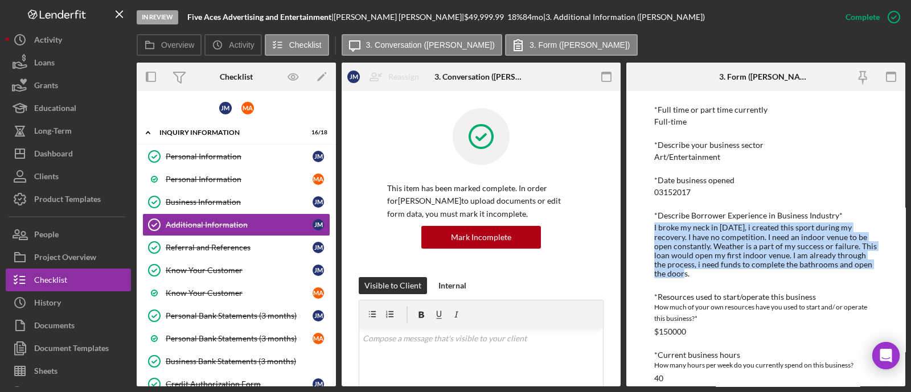
drag, startPoint x: 687, startPoint y: 273, endPoint x: 652, endPoint y: 228, distance: 57.3
click at [652, 228] on div "To edit this form you must mark this item incomplete Personal Information *Mobi…" at bounding box center [765, 238] width 279 height 295
copy div "I broke my neck in [DATE], i created this sport during my recovery. I have no c…"
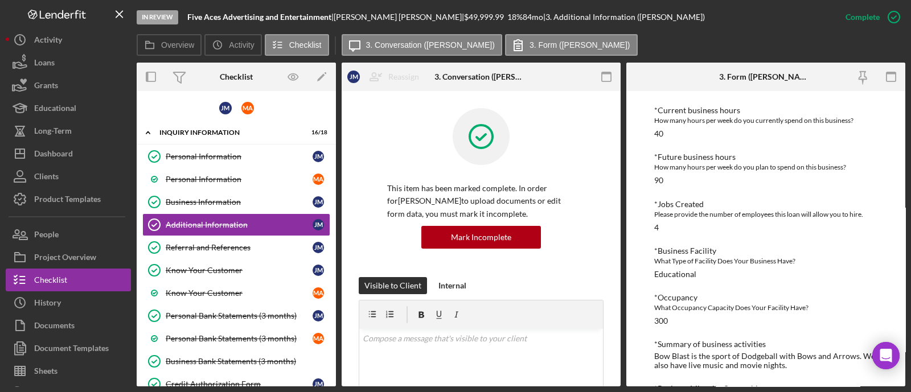
scroll to position [601, 0]
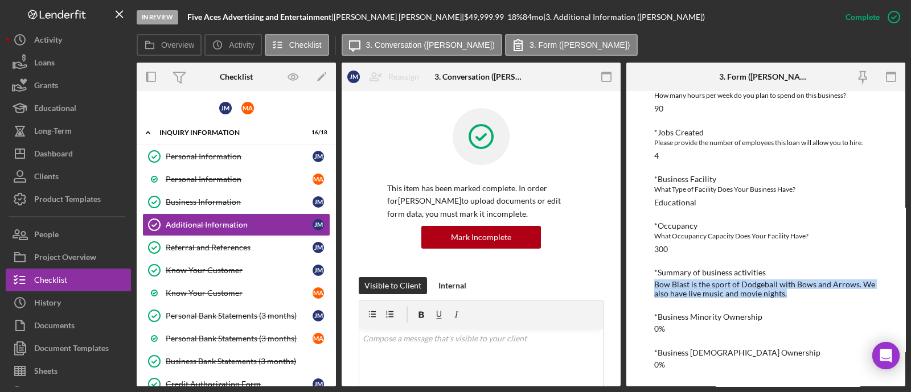
drag, startPoint x: 791, startPoint y: 297, endPoint x: 647, endPoint y: 289, distance: 144.3
click at [647, 289] on div "To edit this form you must mark this item incomplete Personal Information *Mobi…" at bounding box center [765, 238] width 279 height 295
copy div "Bow Blast is the sport of Dodgeball with Bows and Arrows. We also have live mus…"
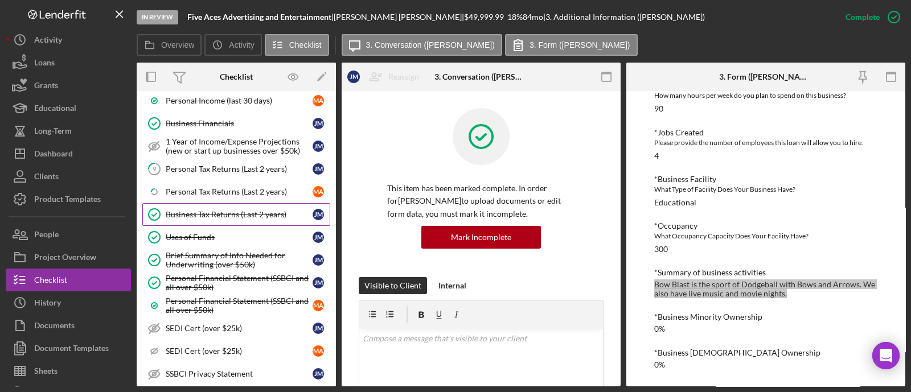
scroll to position [640, 0]
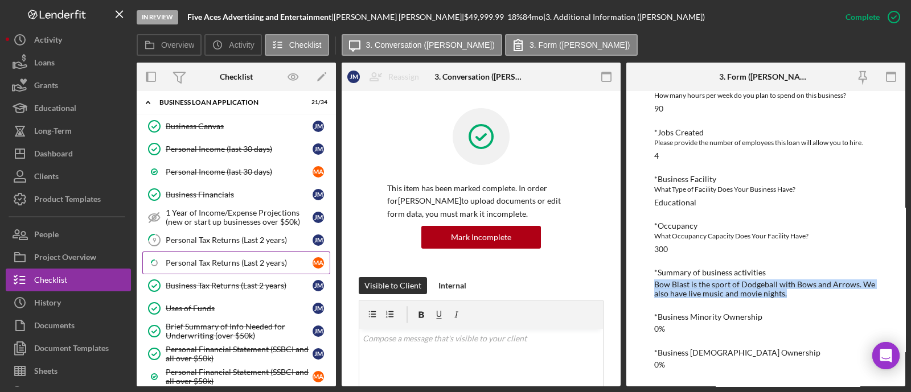
click at [207, 261] on link "Icon/Checklist Item Sub Partial Personal Tax Returns (Last 2 years) M A" at bounding box center [236, 263] width 188 height 23
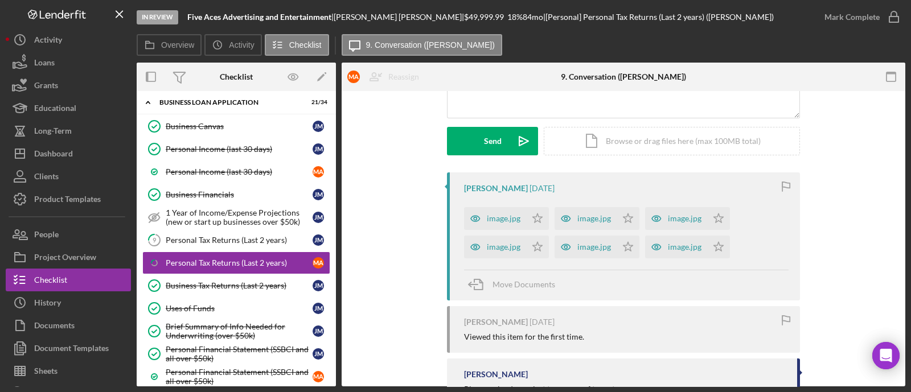
scroll to position [186, 0]
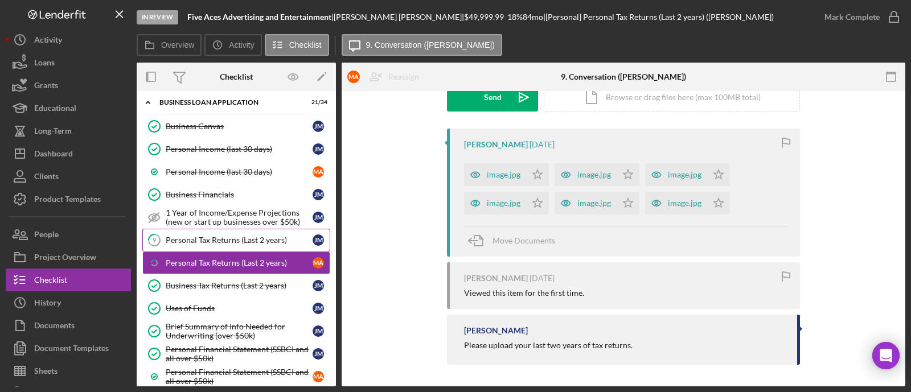
click at [194, 238] on link "9 Personal Tax Returns (Last 2 years) [PERSON_NAME]" at bounding box center [236, 240] width 188 height 23
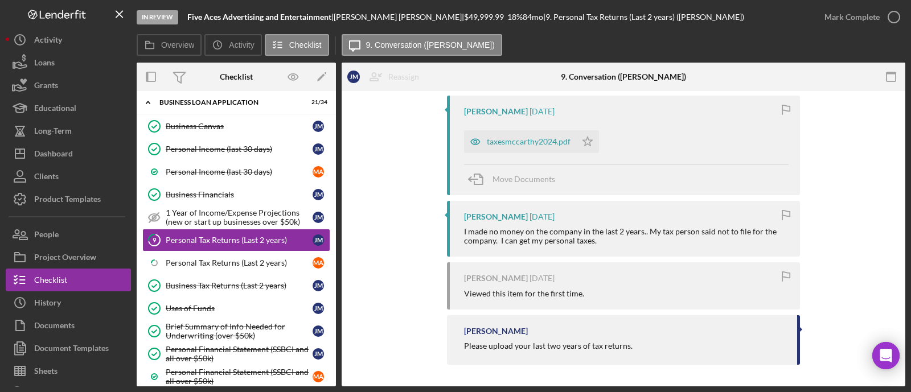
scroll to position [148, 0]
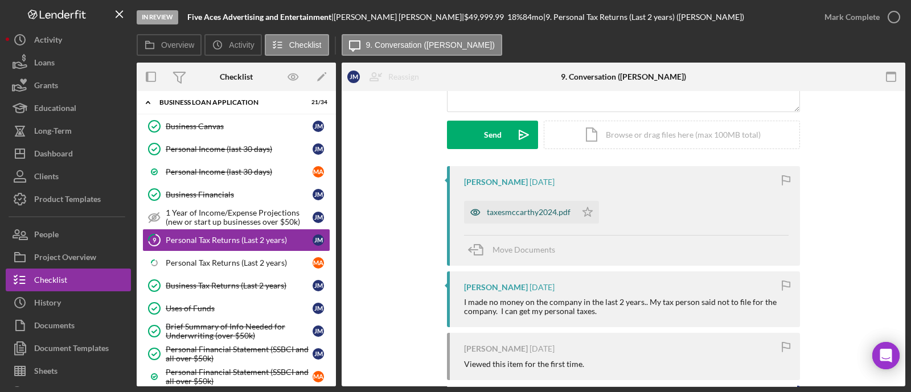
click at [523, 215] on div "taxesmccarthy2024.pdf" at bounding box center [529, 212] width 84 height 9
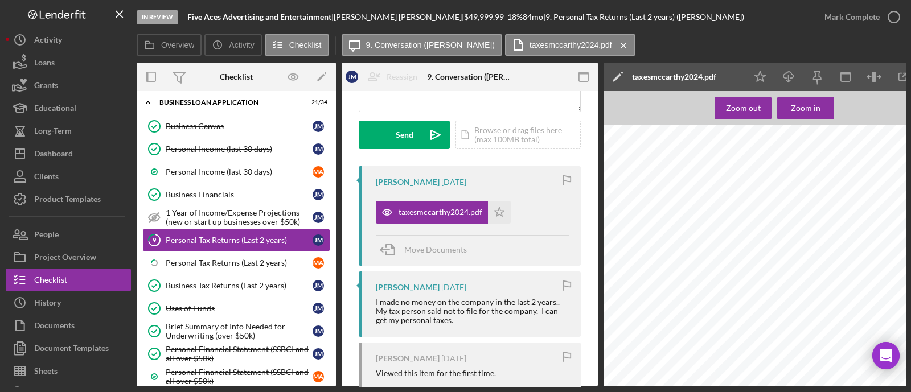
scroll to position [6, 0]
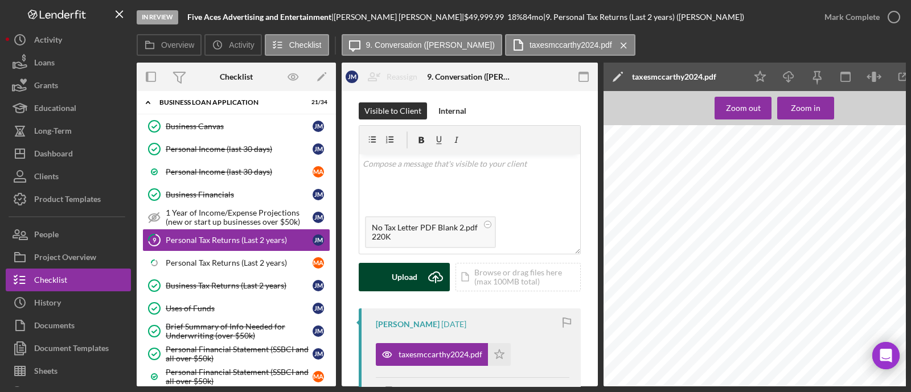
click at [433, 279] on icon "Icon/Upload" at bounding box center [435, 277] width 28 height 28
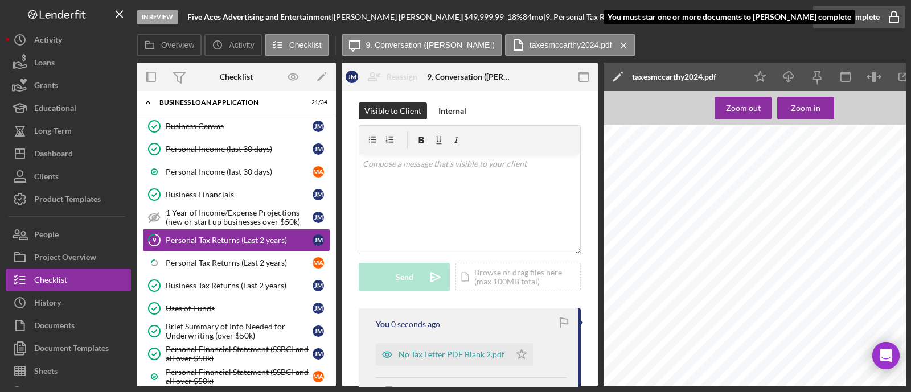
click at [858, 14] on div "Mark Complete" at bounding box center [851, 17] width 55 height 23
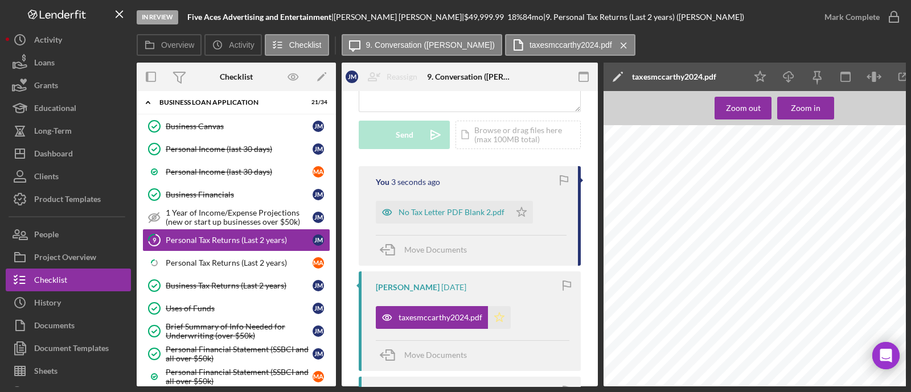
click at [495, 318] on icon "Icon/Star" at bounding box center [499, 317] width 23 height 23
click at [870, 18] on div "Mark Complete" at bounding box center [851, 17] width 55 height 23
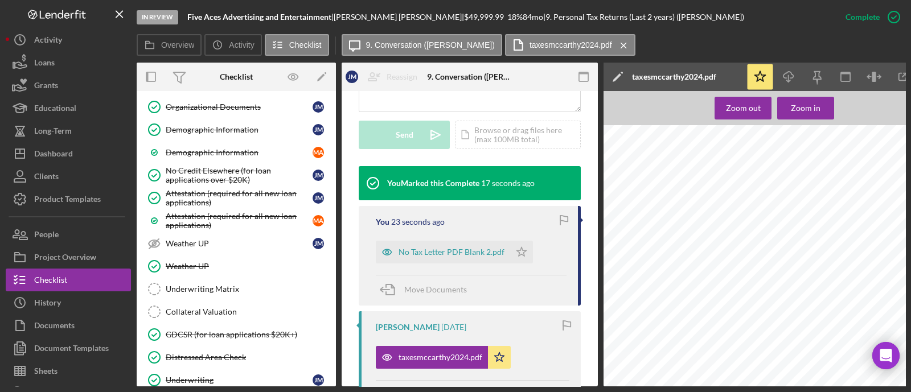
scroll to position [1210, 0]
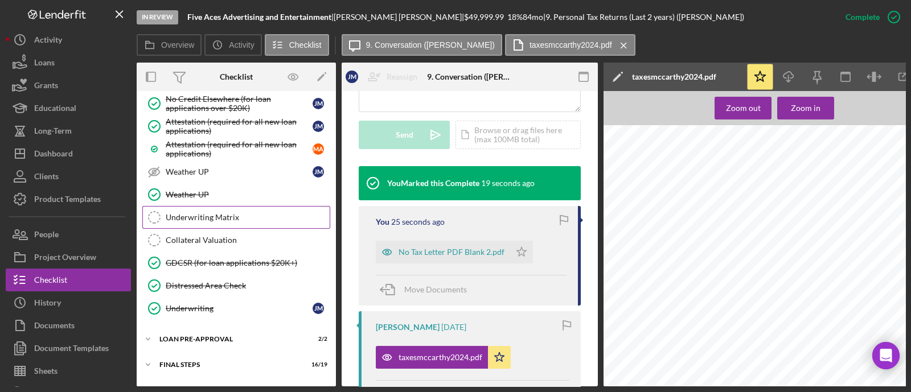
click at [247, 213] on div "Underwriting Matrix" at bounding box center [248, 217] width 164 height 9
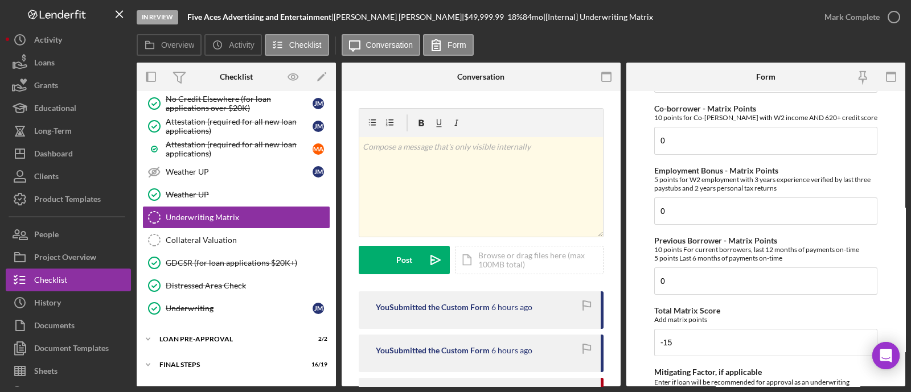
scroll to position [421, 0]
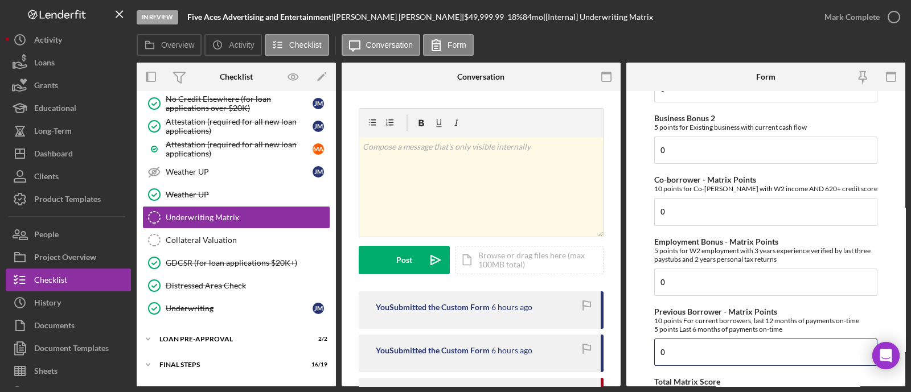
click at [745, 347] on input "0" at bounding box center [765, 352] width 223 height 27
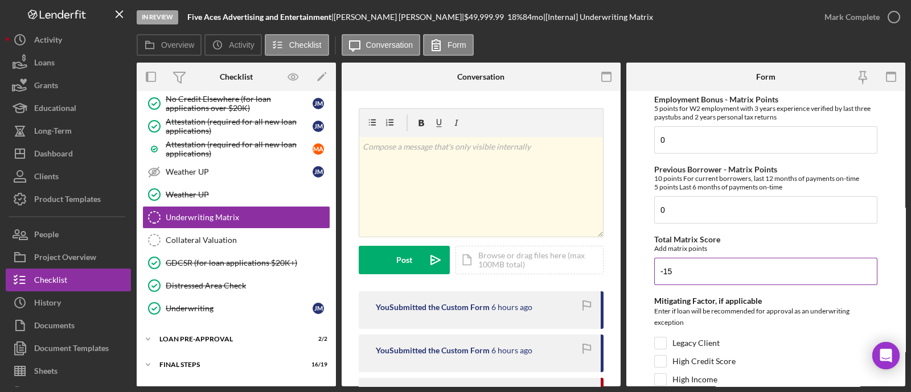
click at [692, 279] on input "-15" at bounding box center [765, 271] width 223 height 27
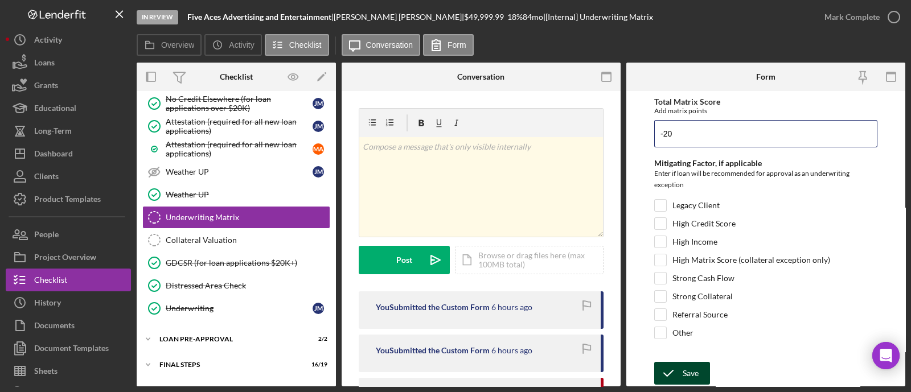
type input "-20"
click at [692, 374] on div "Save" at bounding box center [691, 373] width 16 height 23
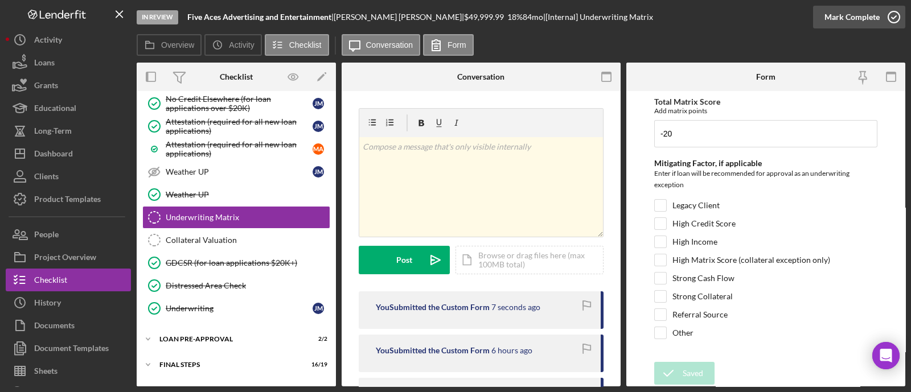
click at [853, 17] on div "Mark Complete" at bounding box center [851, 17] width 55 height 23
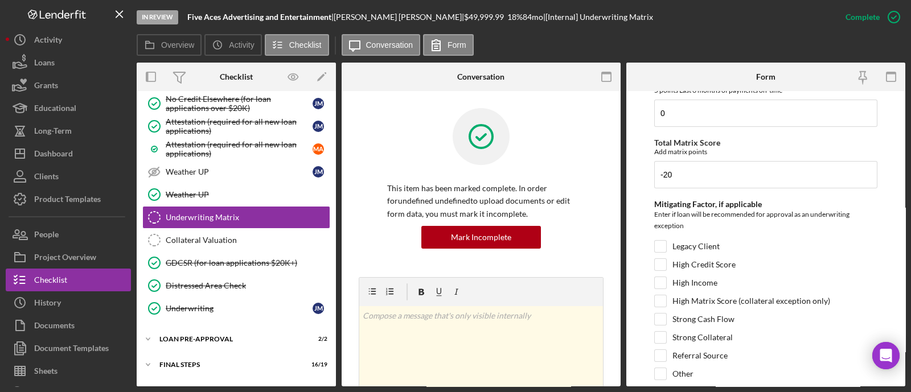
scroll to position [751, 0]
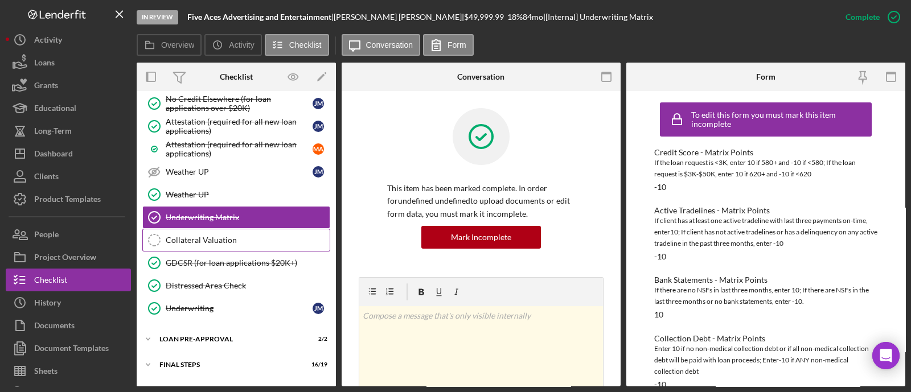
click at [231, 236] on div "Collateral Valuation" at bounding box center [248, 240] width 164 height 9
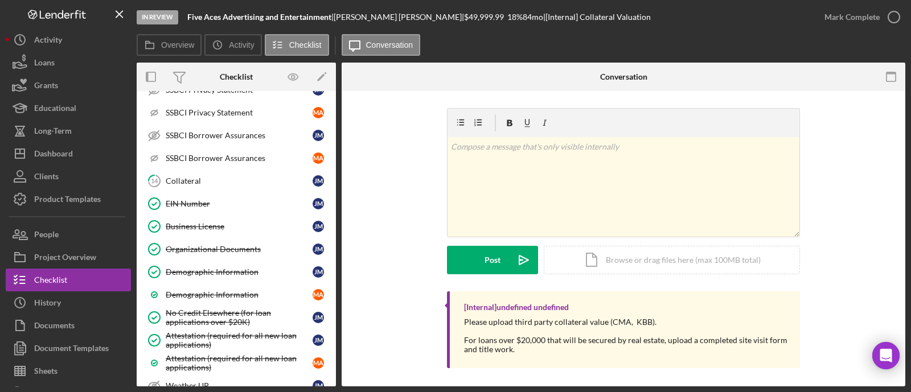
scroll to position [925, 0]
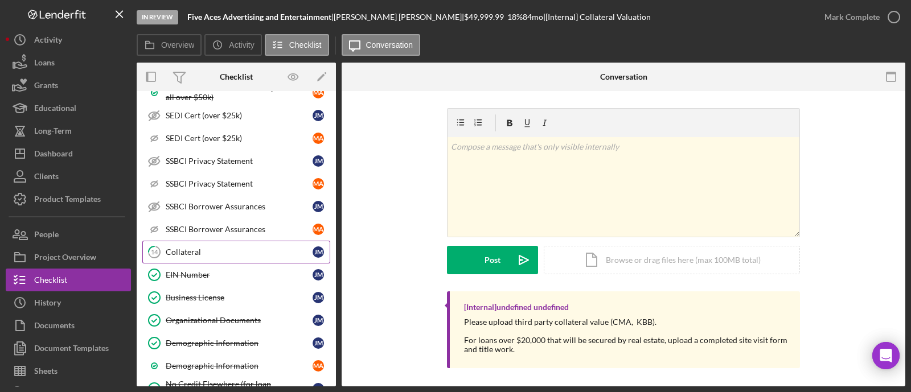
click at [212, 248] on div "Collateral" at bounding box center [239, 252] width 147 height 9
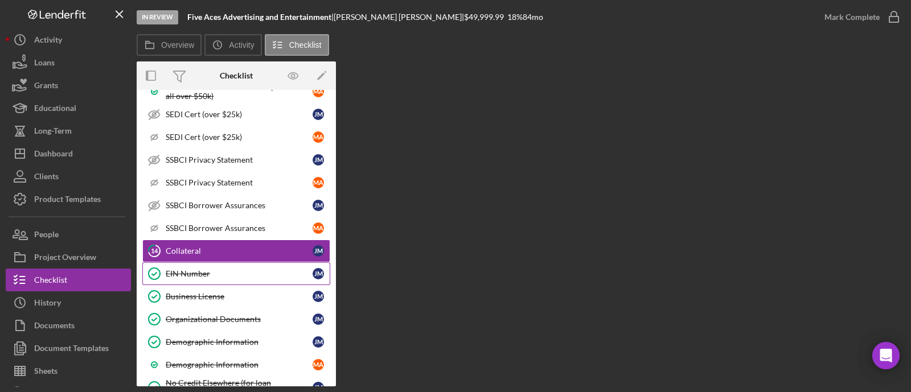
click at [196, 269] on div "EIN Number" at bounding box center [239, 273] width 147 height 9
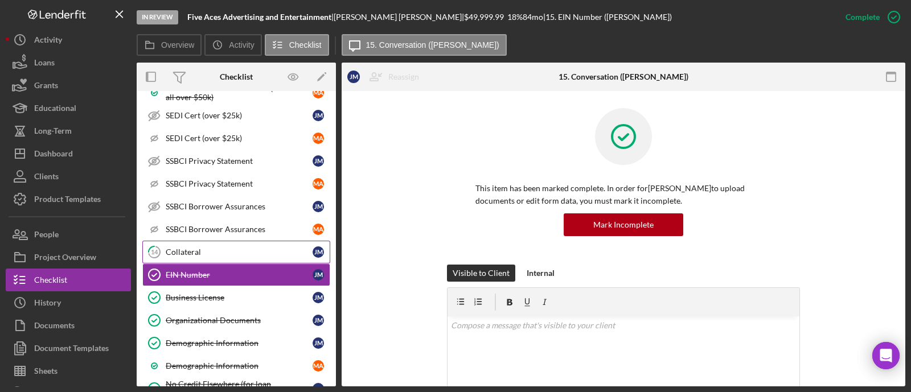
click at [199, 248] on div "Collateral" at bounding box center [239, 252] width 147 height 9
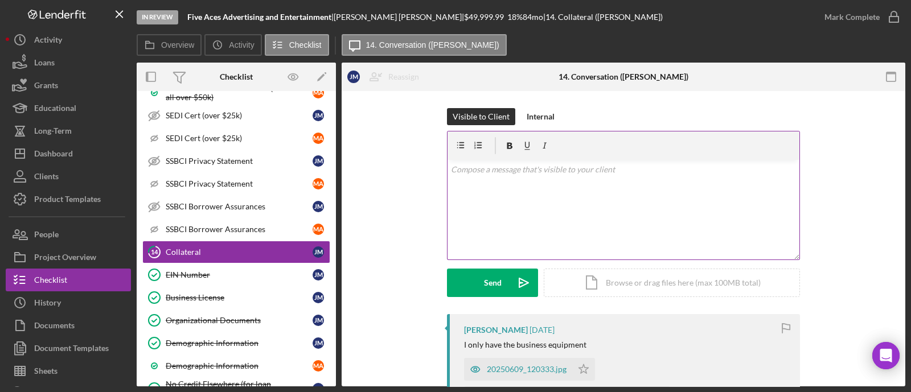
scroll to position [213, 0]
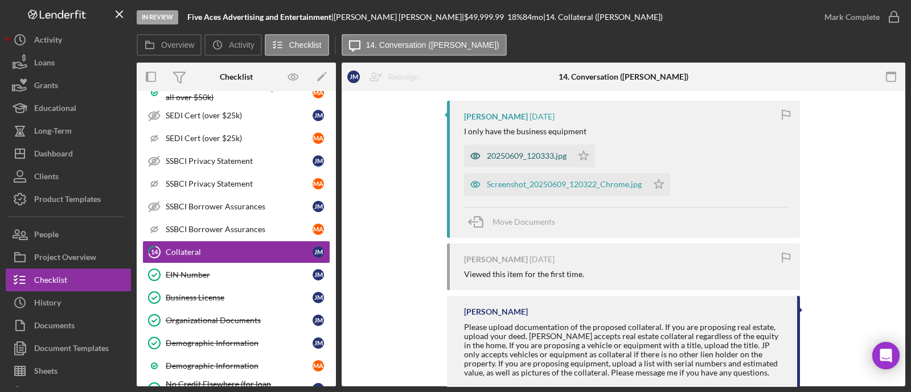
click at [512, 147] on div "20250609_120333.jpg" at bounding box center [518, 156] width 108 height 23
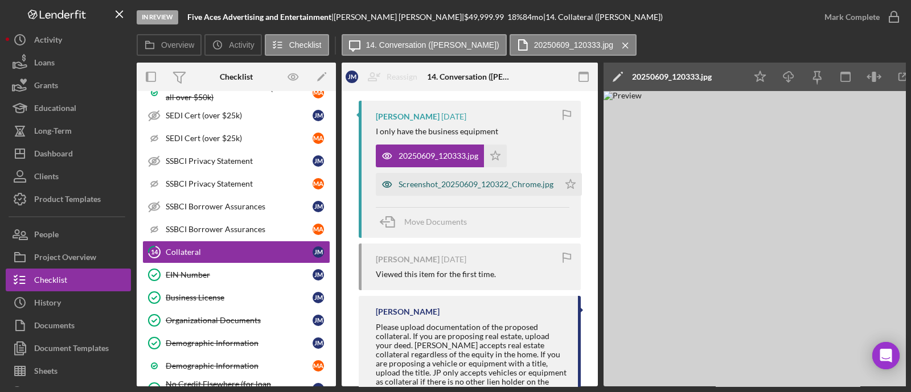
click at [475, 184] on div "Screenshot_20250609_120322_Chrome.jpg" at bounding box center [476, 184] width 155 height 9
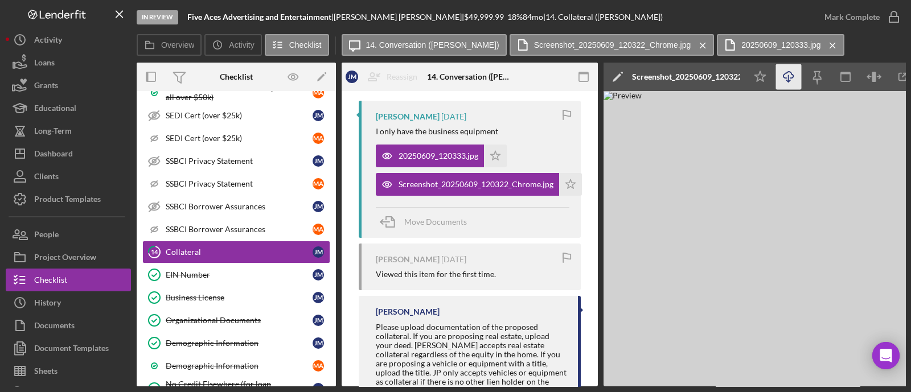
click at [786, 74] on icon "Icon/Download" at bounding box center [789, 77] width 26 height 26
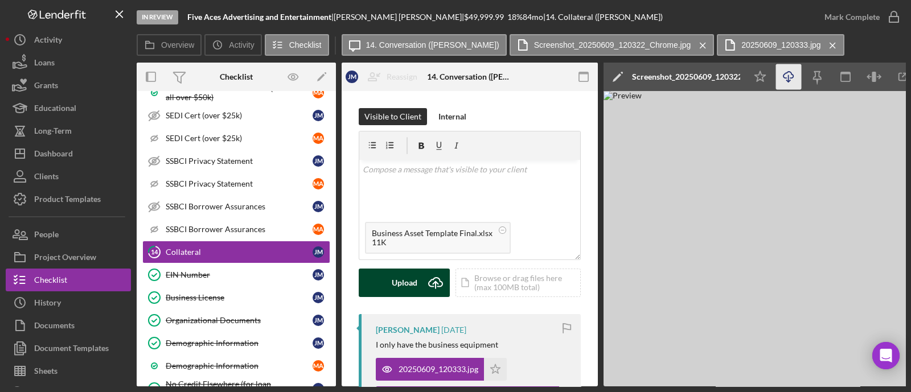
click at [413, 277] on div "Upload" at bounding box center [405, 283] width 26 height 28
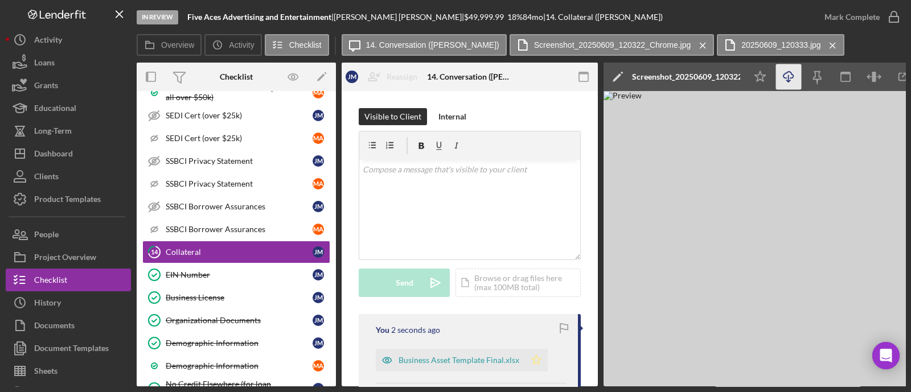
click at [527, 356] on icon "Icon/Star" at bounding box center [536, 360] width 23 height 23
click at [857, 14] on div "Mark Complete" at bounding box center [851, 17] width 55 height 23
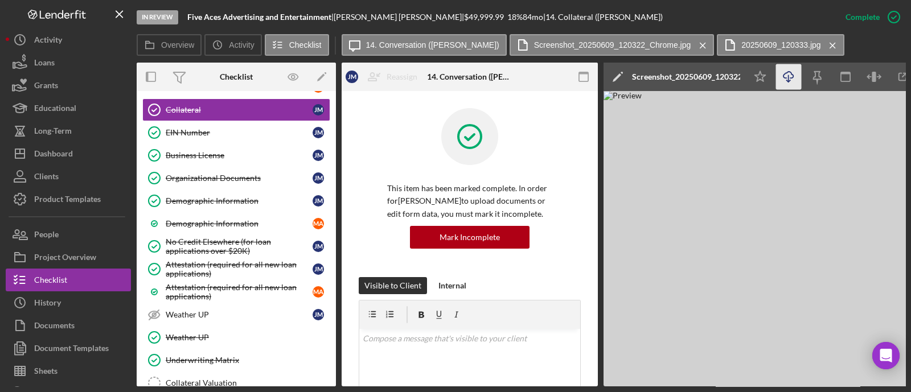
scroll to position [1210, 0]
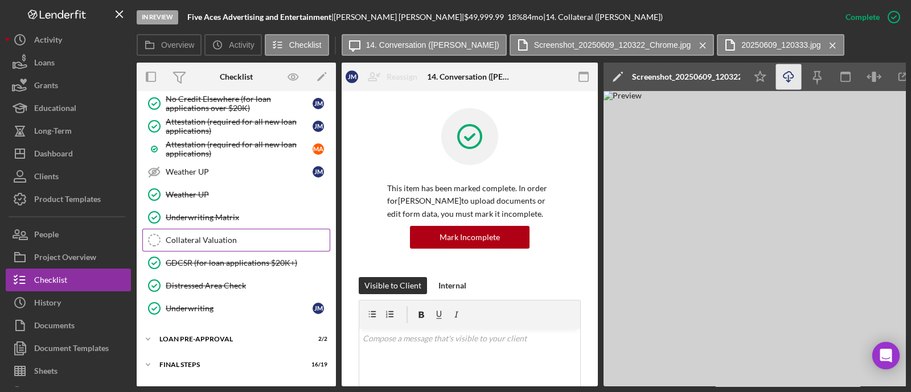
click at [224, 236] on div "Collateral Valuation" at bounding box center [248, 240] width 164 height 9
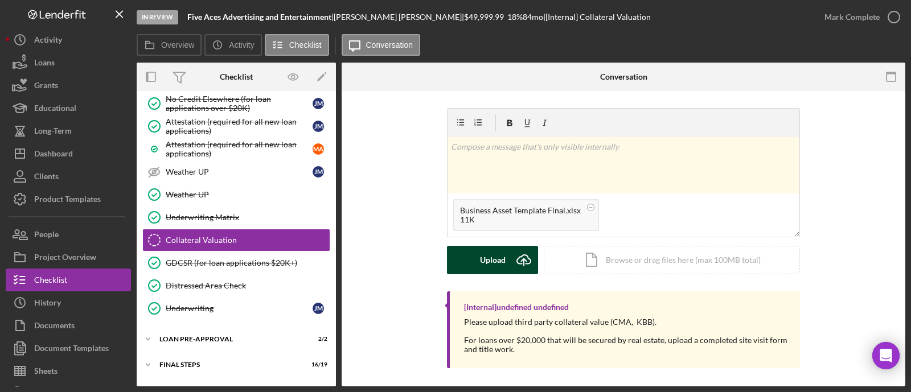
click at [510, 256] on icon "Icon/Upload" at bounding box center [524, 260] width 28 height 28
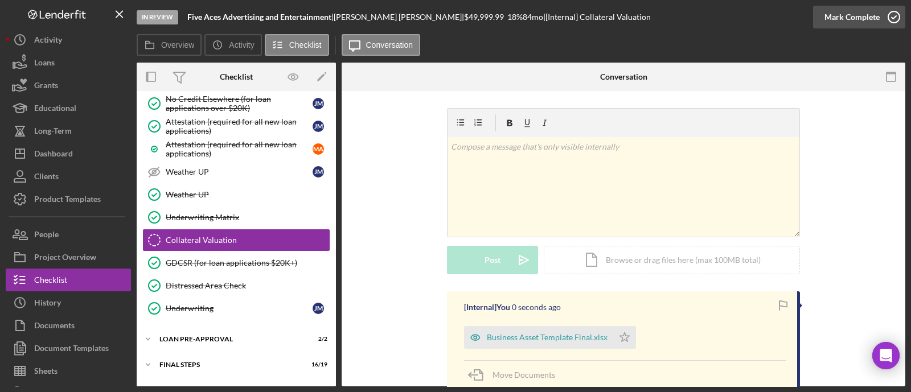
click at [874, 18] on div "Mark Complete" at bounding box center [851, 17] width 55 height 23
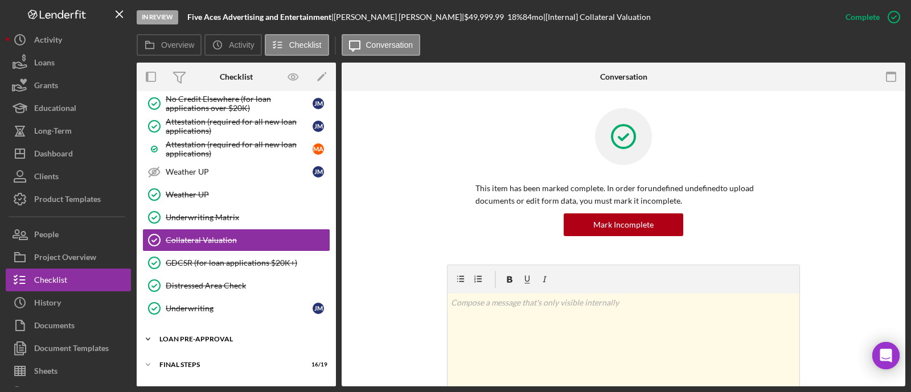
scroll to position [1219, 0]
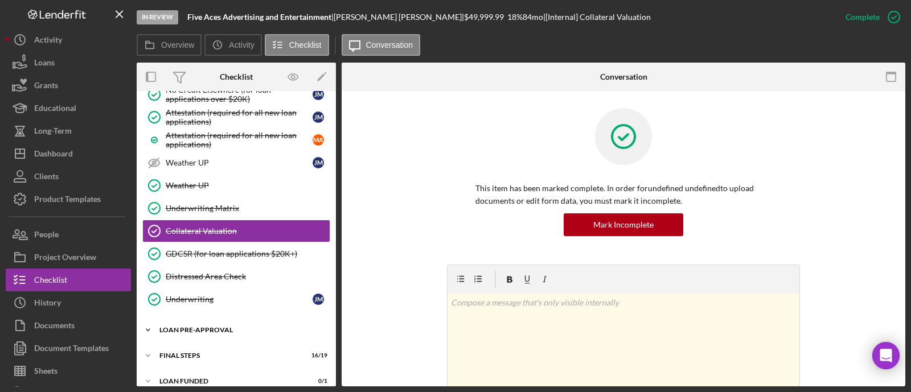
click at [229, 319] on div "Icon/Expander LOAN PRE-APPROVAL 2 / 2" at bounding box center [236, 330] width 199 height 23
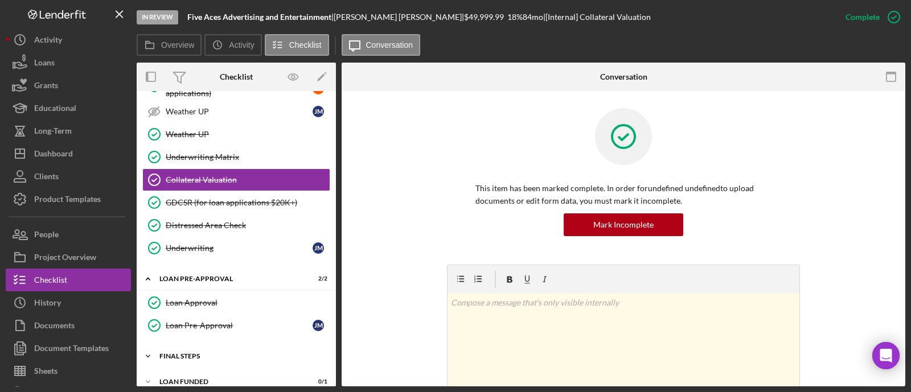
click at [224, 345] on div "Icon/Expander FINAL STEPS 16 / 19" at bounding box center [236, 356] width 199 height 23
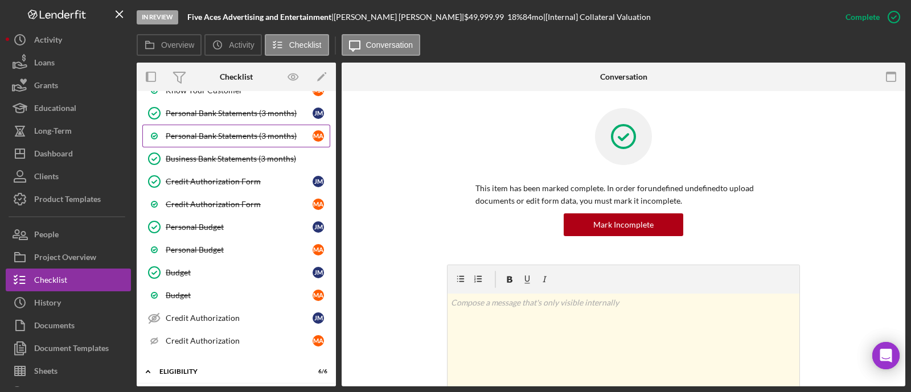
scroll to position [0, 0]
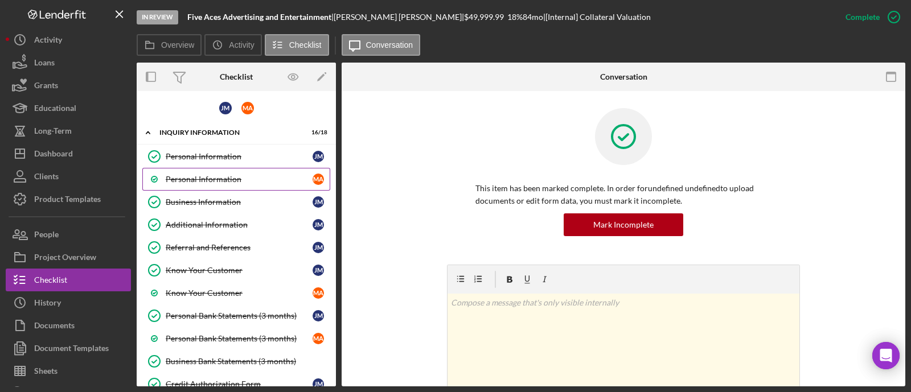
click at [214, 181] on div "Personal Information" at bounding box center [239, 179] width 147 height 9
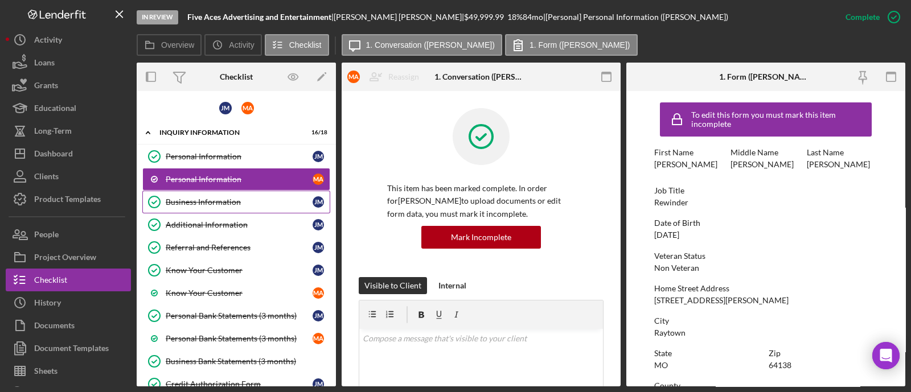
click at [241, 210] on link "Business Information Business Information [PERSON_NAME]" at bounding box center [236, 202] width 188 height 23
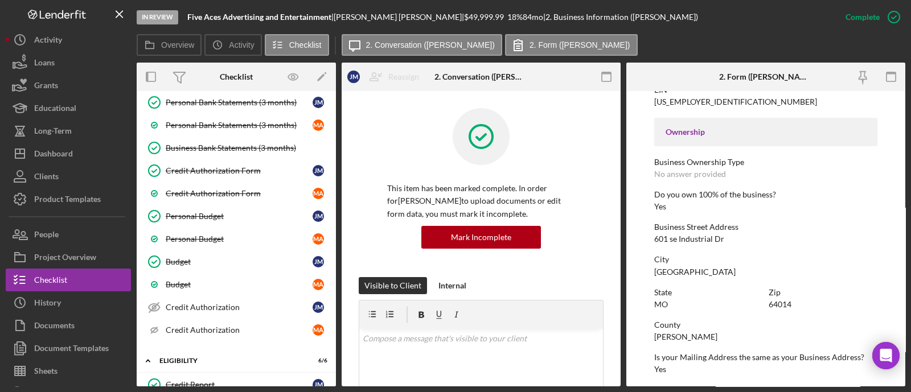
scroll to position [356, 0]
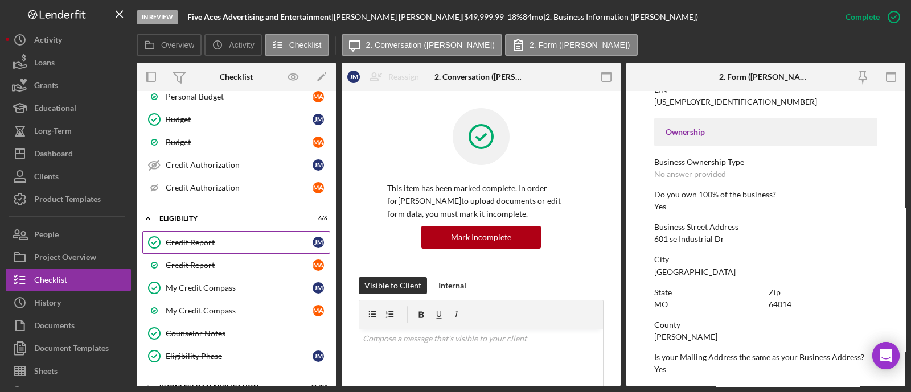
click at [203, 239] on div "Credit Report" at bounding box center [239, 242] width 147 height 9
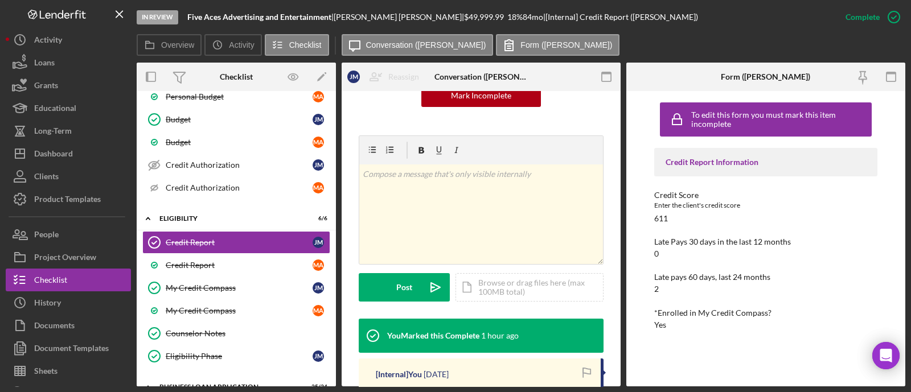
scroll to position [213, 0]
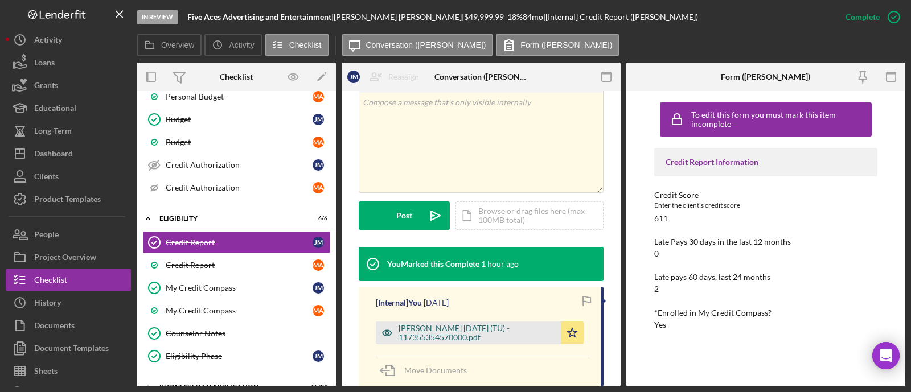
click at [438, 332] on div "[PERSON_NAME] [DATE] (TU) - 117355354570000.pdf" at bounding box center [477, 333] width 157 height 18
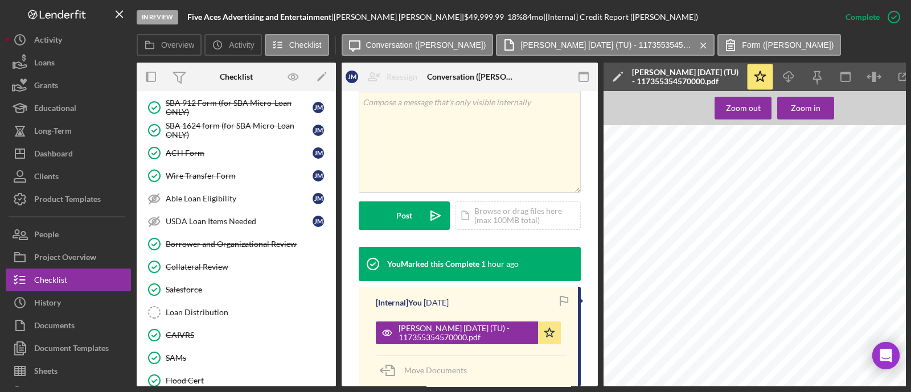
scroll to position [1708, 0]
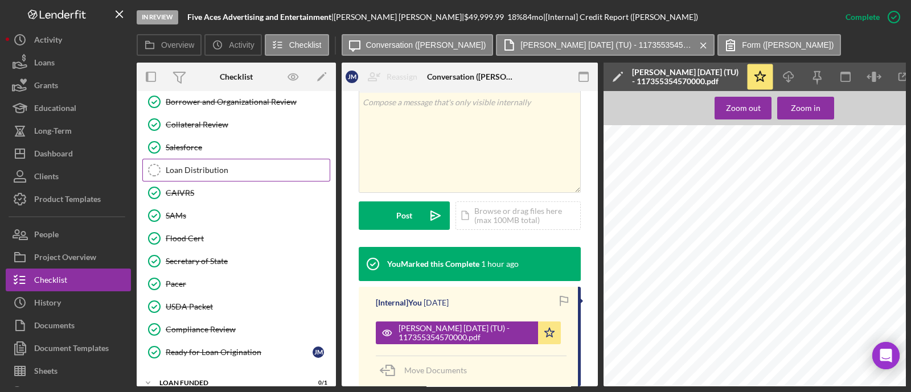
click at [214, 166] on div "Loan Distribution" at bounding box center [248, 170] width 164 height 9
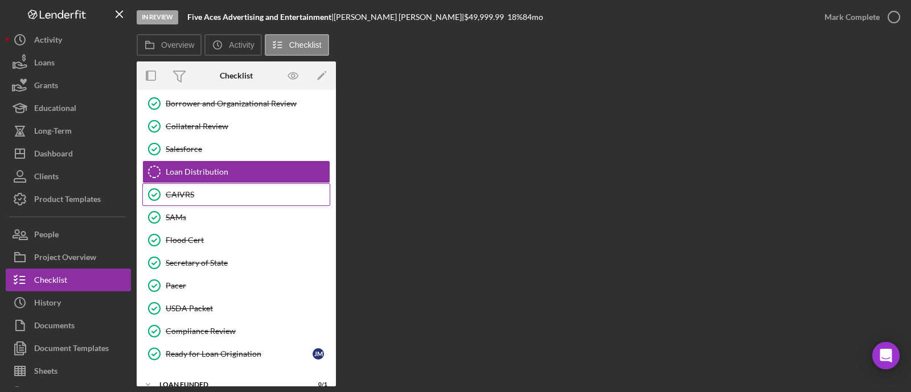
scroll to position [1706, 0]
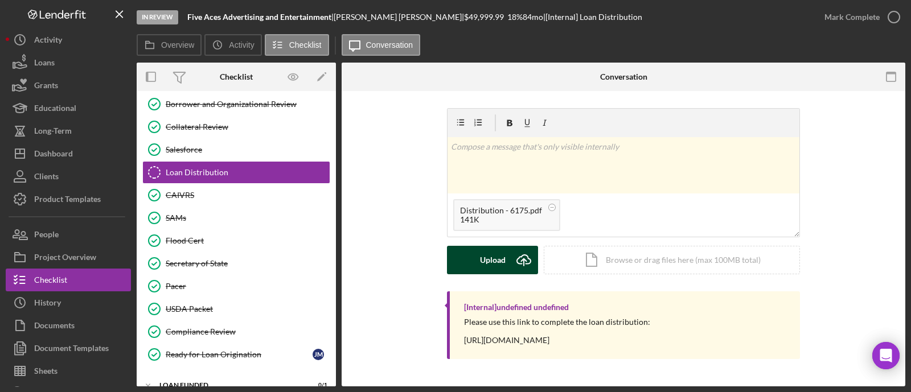
click at [492, 264] on div "Upload" at bounding box center [493, 260] width 26 height 28
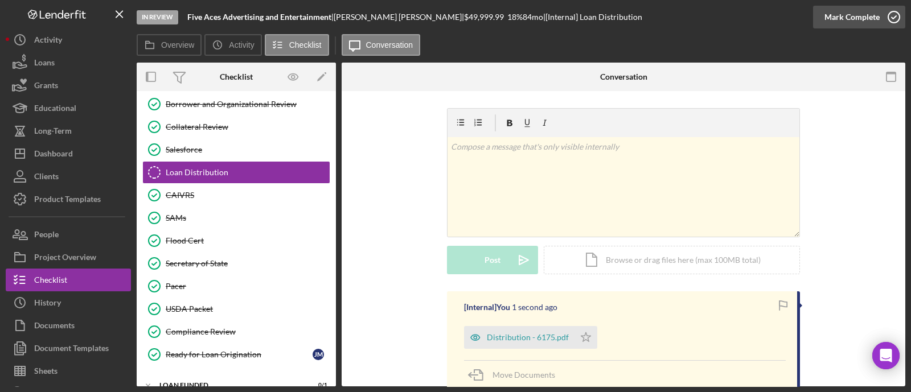
click at [861, 17] on div "Mark Complete" at bounding box center [851, 17] width 55 height 23
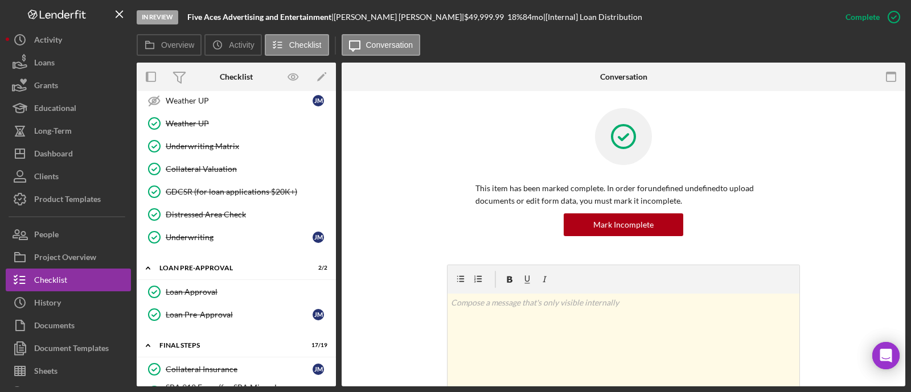
scroll to position [1494, 0]
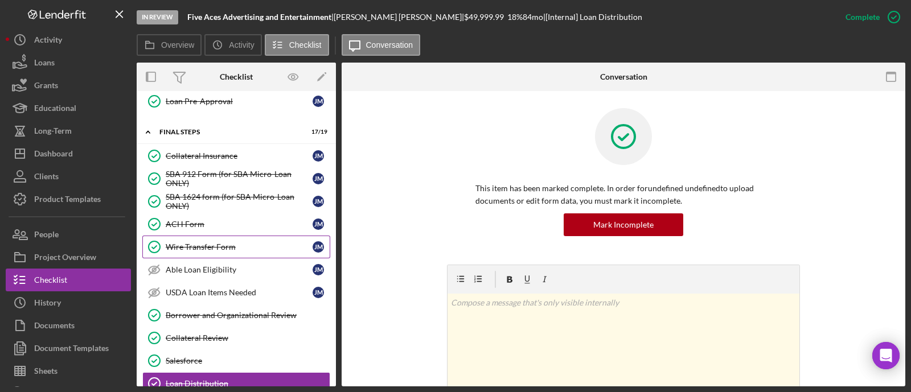
click at [223, 243] on div "Wire Transfer Form" at bounding box center [239, 247] width 147 height 9
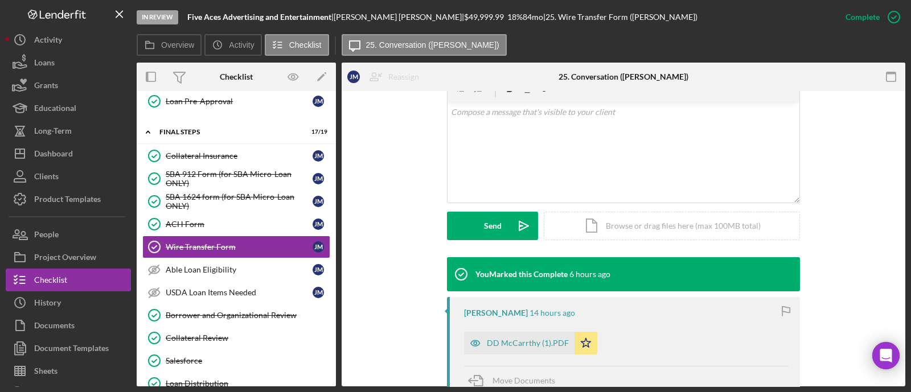
scroll to position [284, 0]
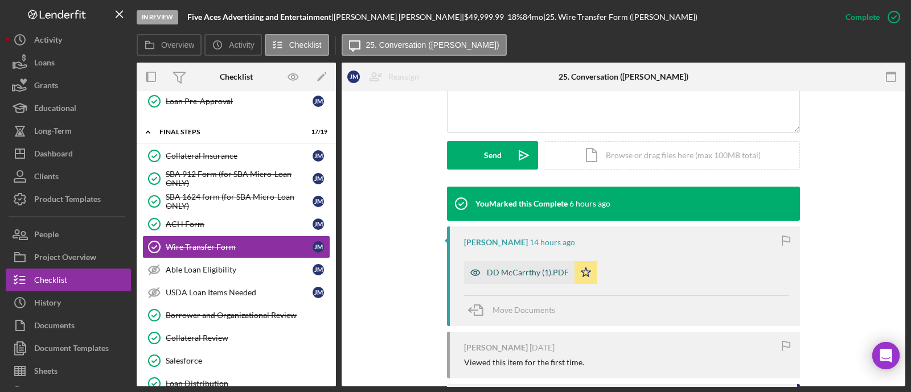
click at [512, 274] on div "DD McCarrthy (1).PDF" at bounding box center [528, 272] width 82 height 9
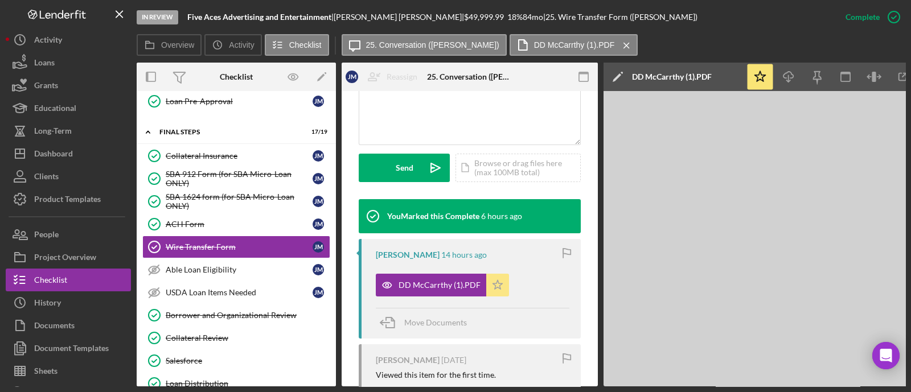
scroll to position [297, 0]
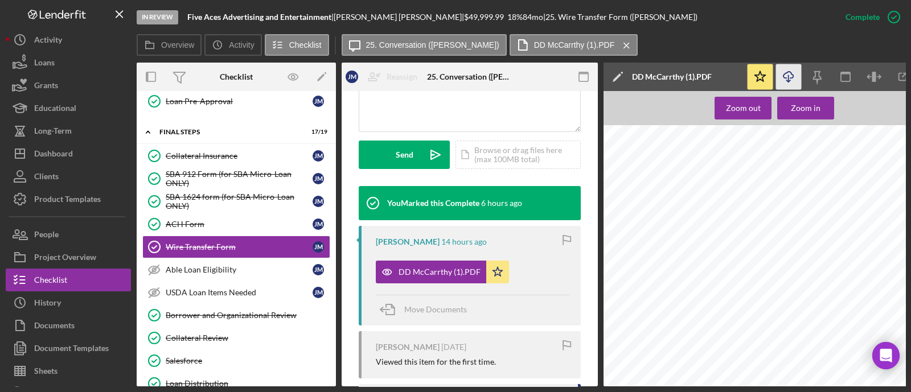
click at [791, 73] on icon "Icon/Download" at bounding box center [789, 77] width 26 height 26
click at [61, 151] on div "Dashboard" at bounding box center [53, 155] width 39 height 26
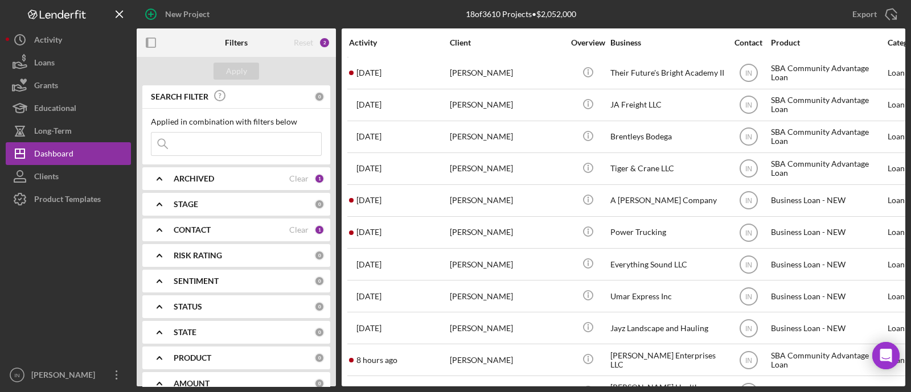
click at [225, 143] on input at bounding box center [236, 144] width 170 height 23
type input "[PERSON_NAME]"
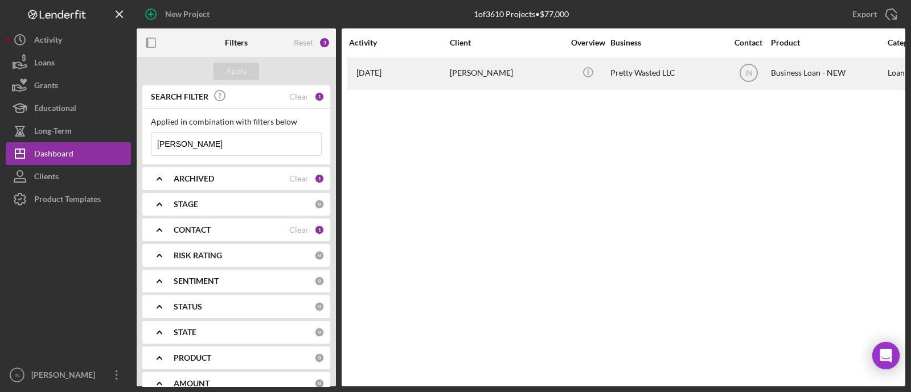
click at [458, 73] on div "[PERSON_NAME]" at bounding box center [507, 73] width 114 height 30
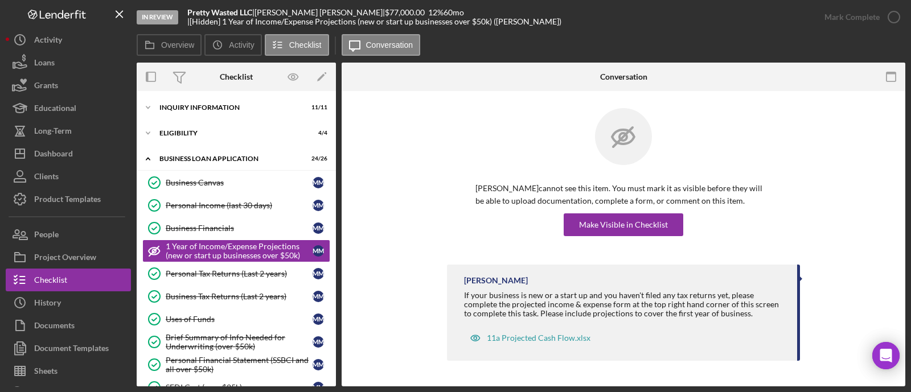
scroll to position [11, 0]
